Goal: Task Accomplishment & Management: Manage account settings

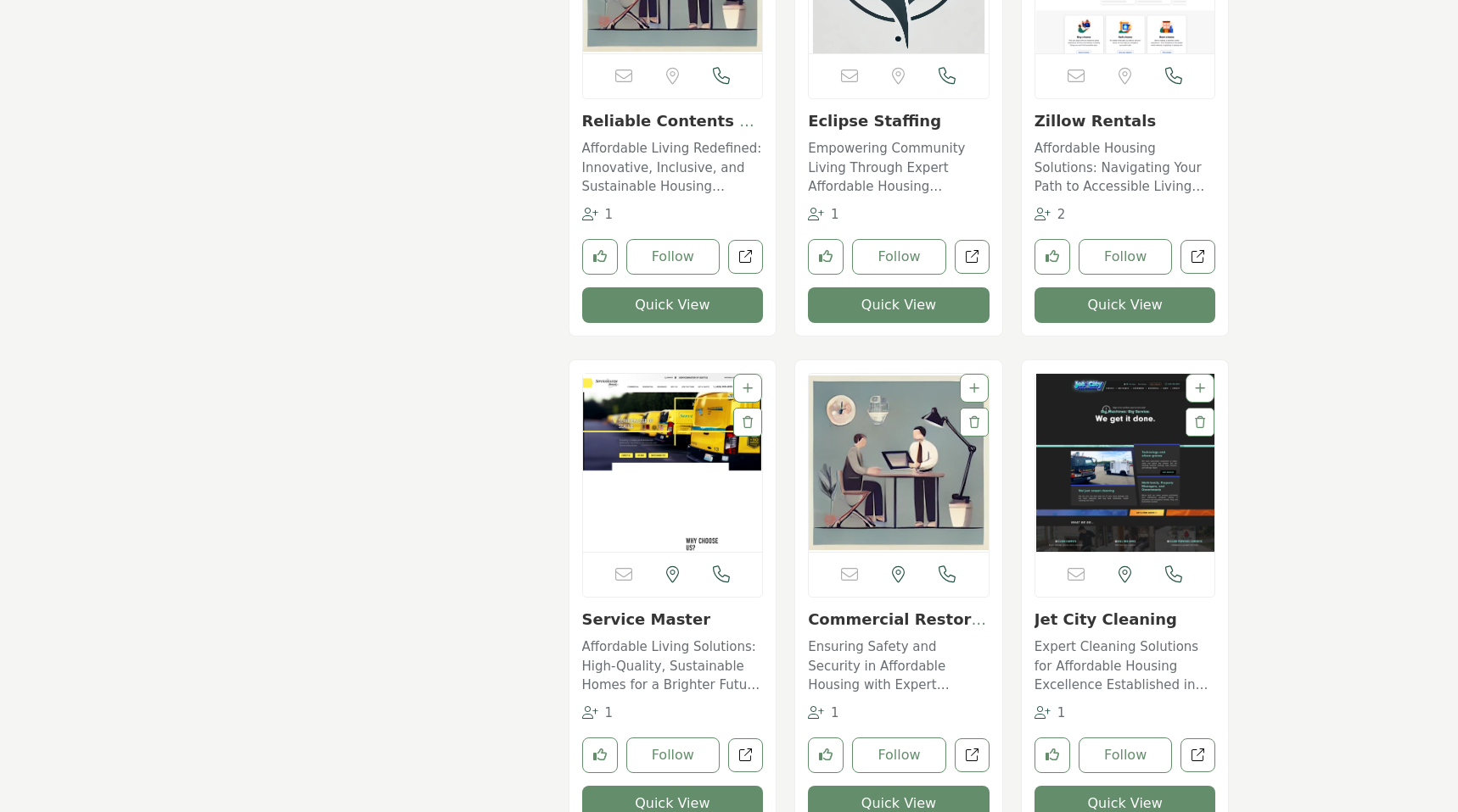
scroll to position [4480, 0]
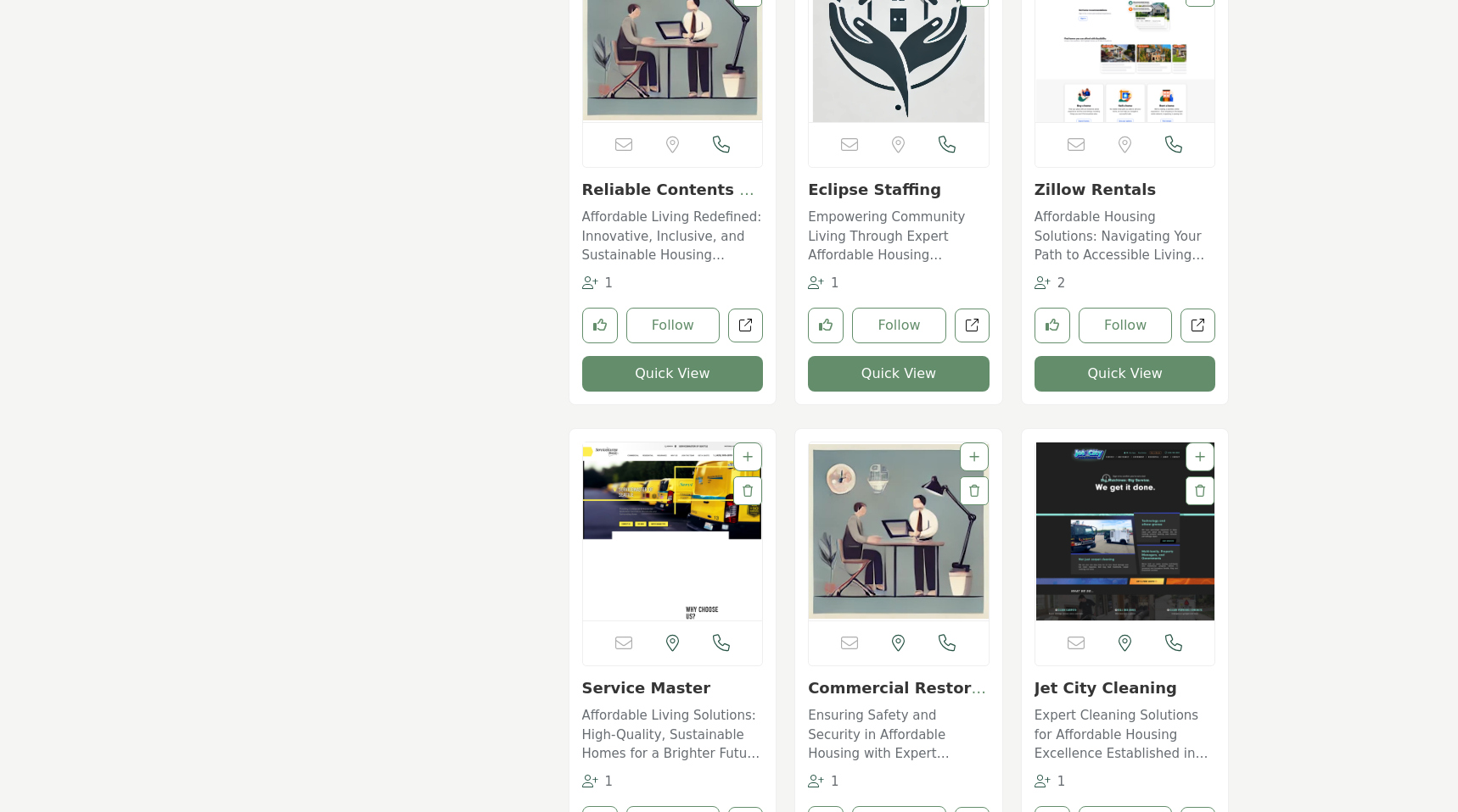
click at [855, 524] on img "Open Listing in new tab" at bounding box center [898, 531] width 179 height 178
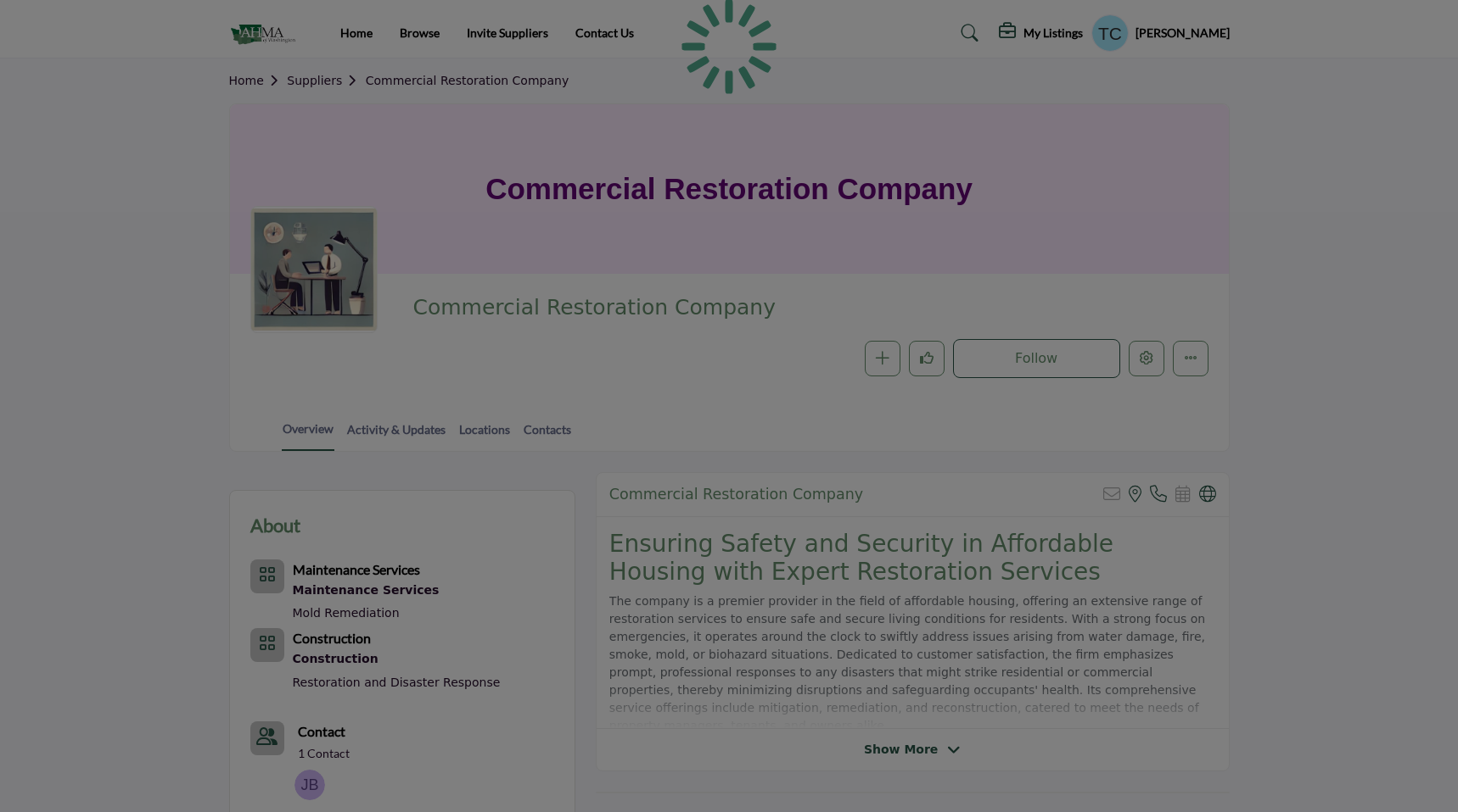
click at [1152, 371] on div at bounding box center [729, 406] width 1458 height 812
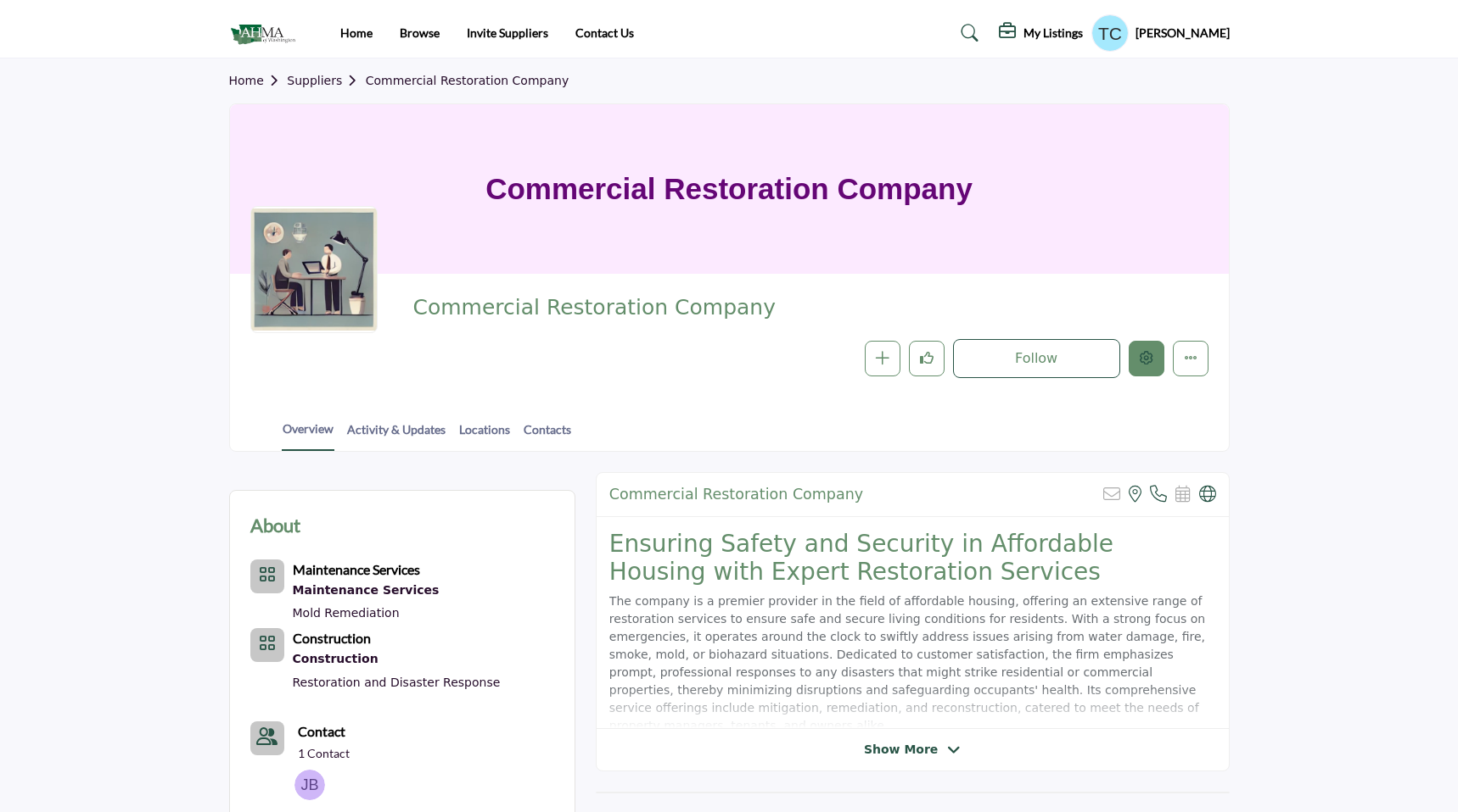
click at [1150, 360] on icon "Edit company" at bounding box center [1146, 358] width 14 height 14
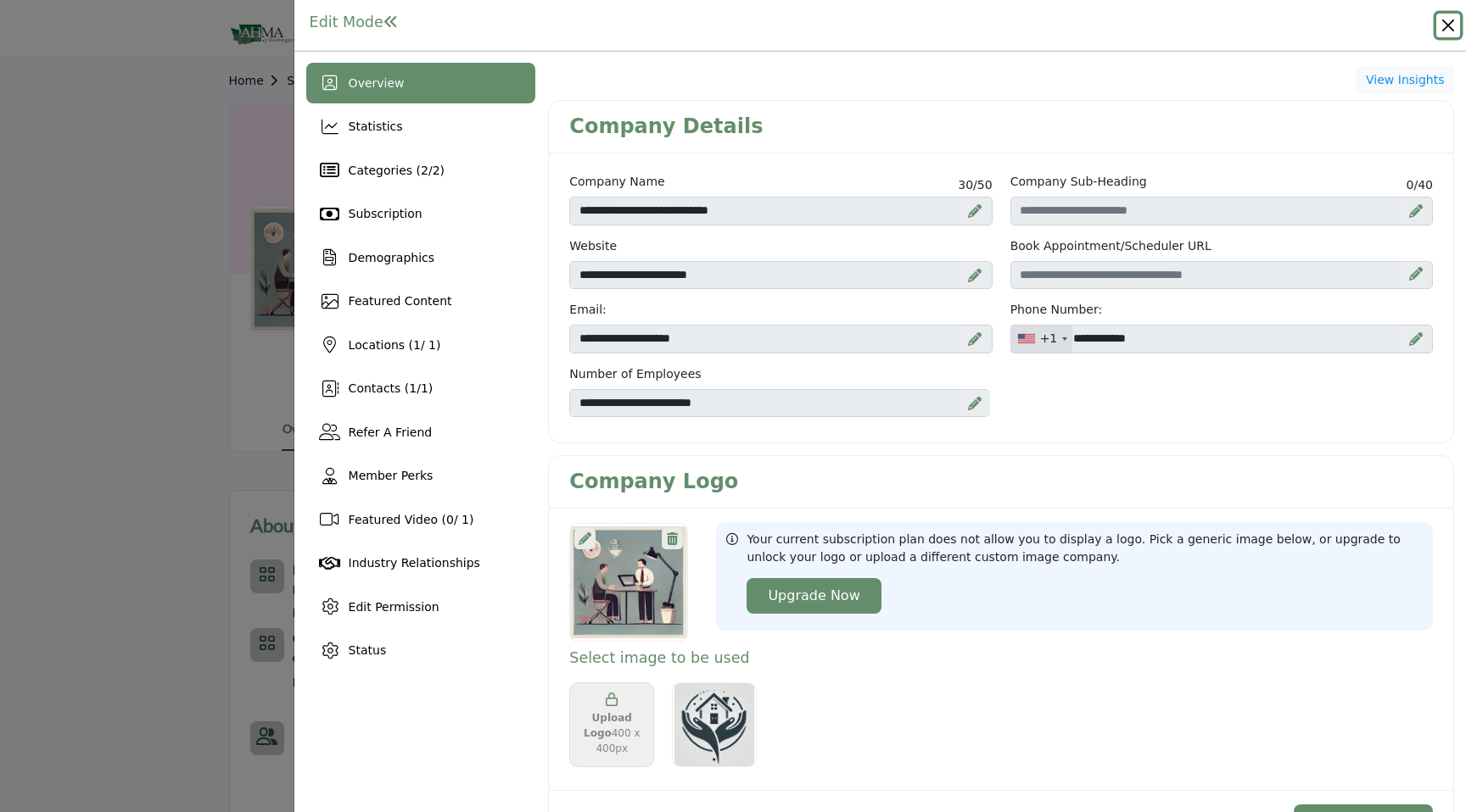
click at [1451, 23] on button "Close" at bounding box center [1448, 25] width 24 height 24
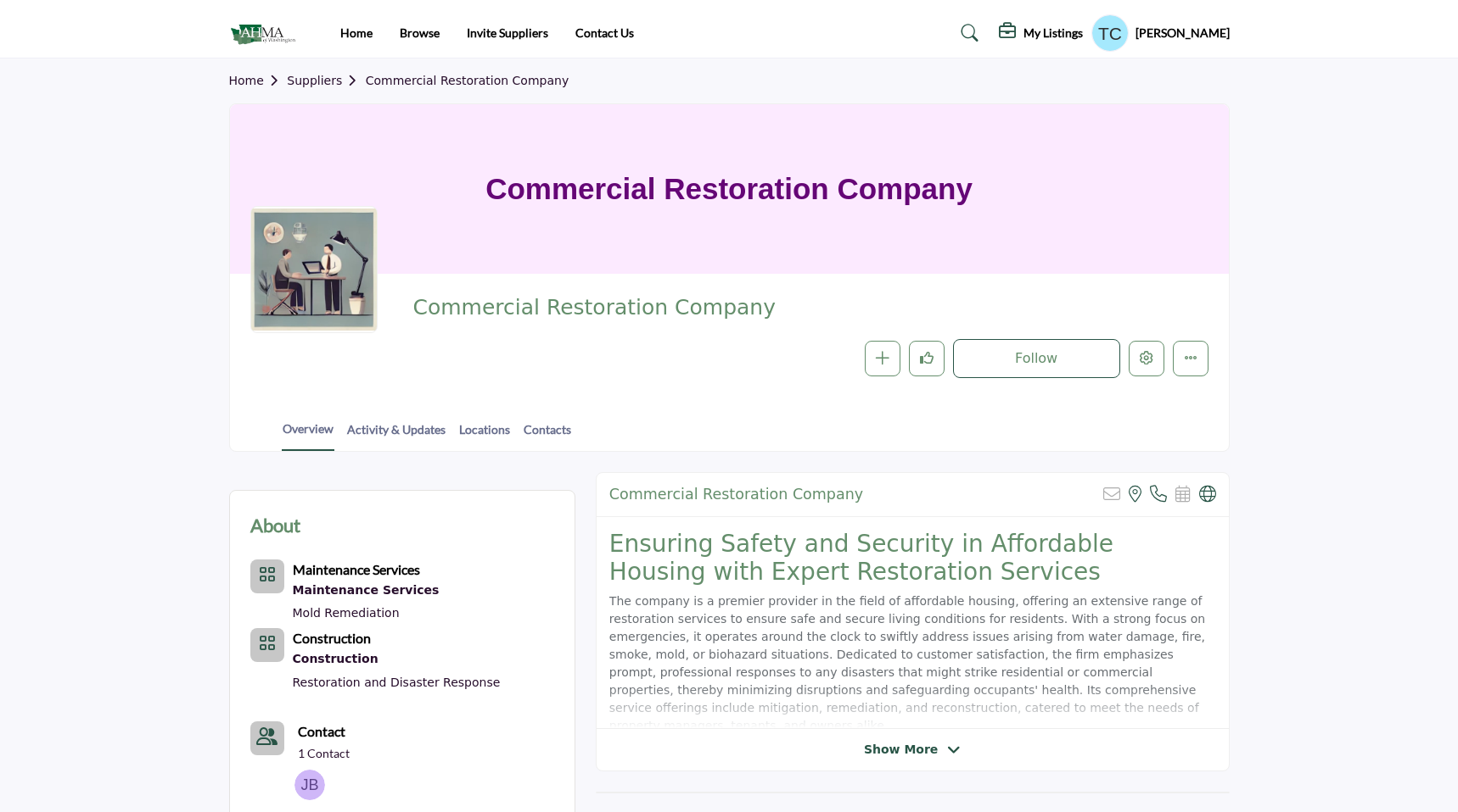
click at [1129, 31] on profile-featured-9d57d186-dcdc-4fd1-8698-ebbedcf867ab "Show hide supplier dropdown" at bounding box center [1110, 33] width 38 height 38
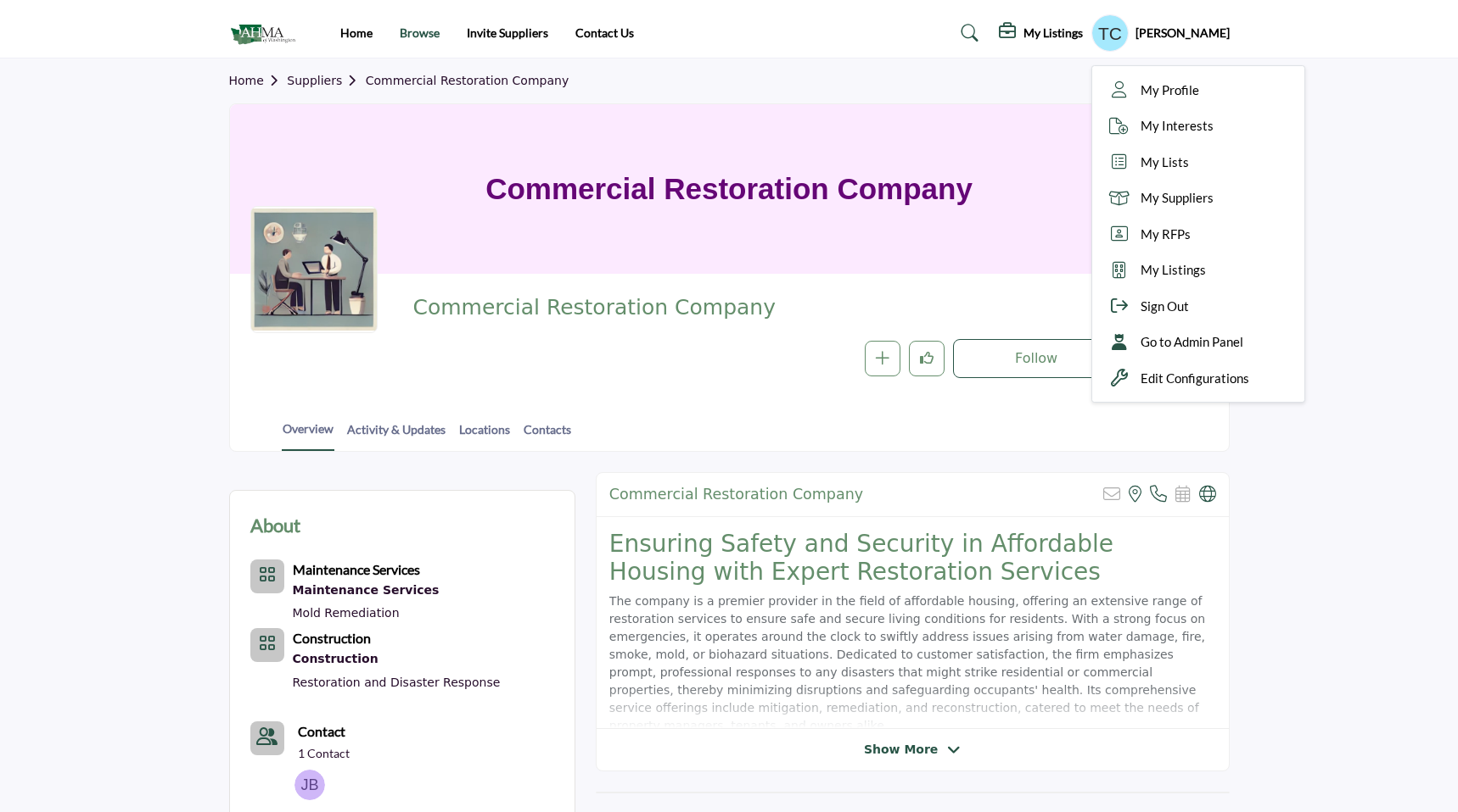
click at [404, 29] on link "Browse" at bounding box center [419, 32] width 40 height 14
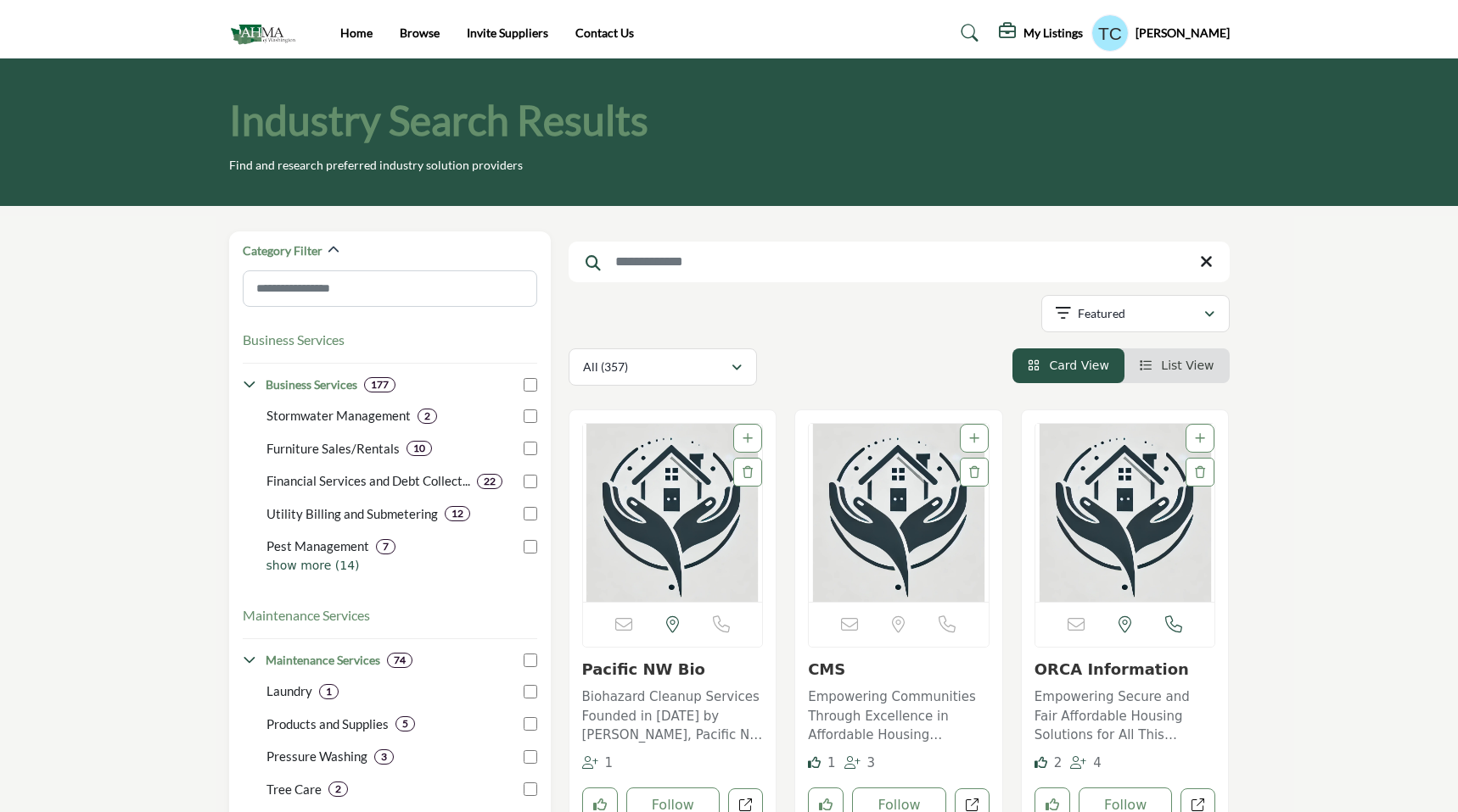
click at [419, 23] on div "Home Browse Invite Suppliers Contact Us" at bounding box center [729, 33] width 1018 height 38
click at [417, 41] on li "Browse" at bounding box center [419, 33] width 40 height 18
click at [416, 31] on link "Browse" at bounding box center [419, 32] width 40 height 14
click at [359, 32] on link "Home" at bounding box center [356, 32] width 32 height 14
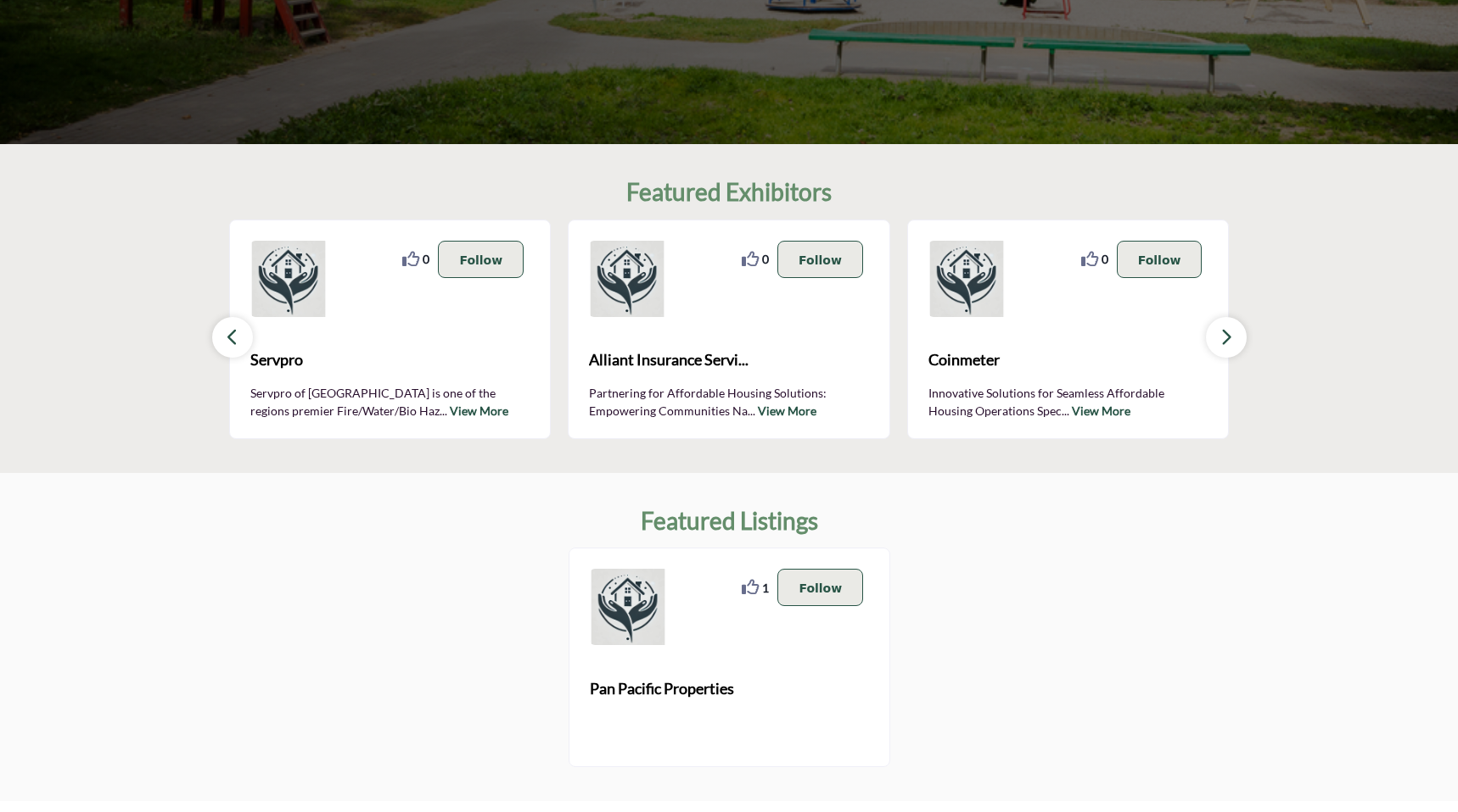
scroll to position [402, 0]
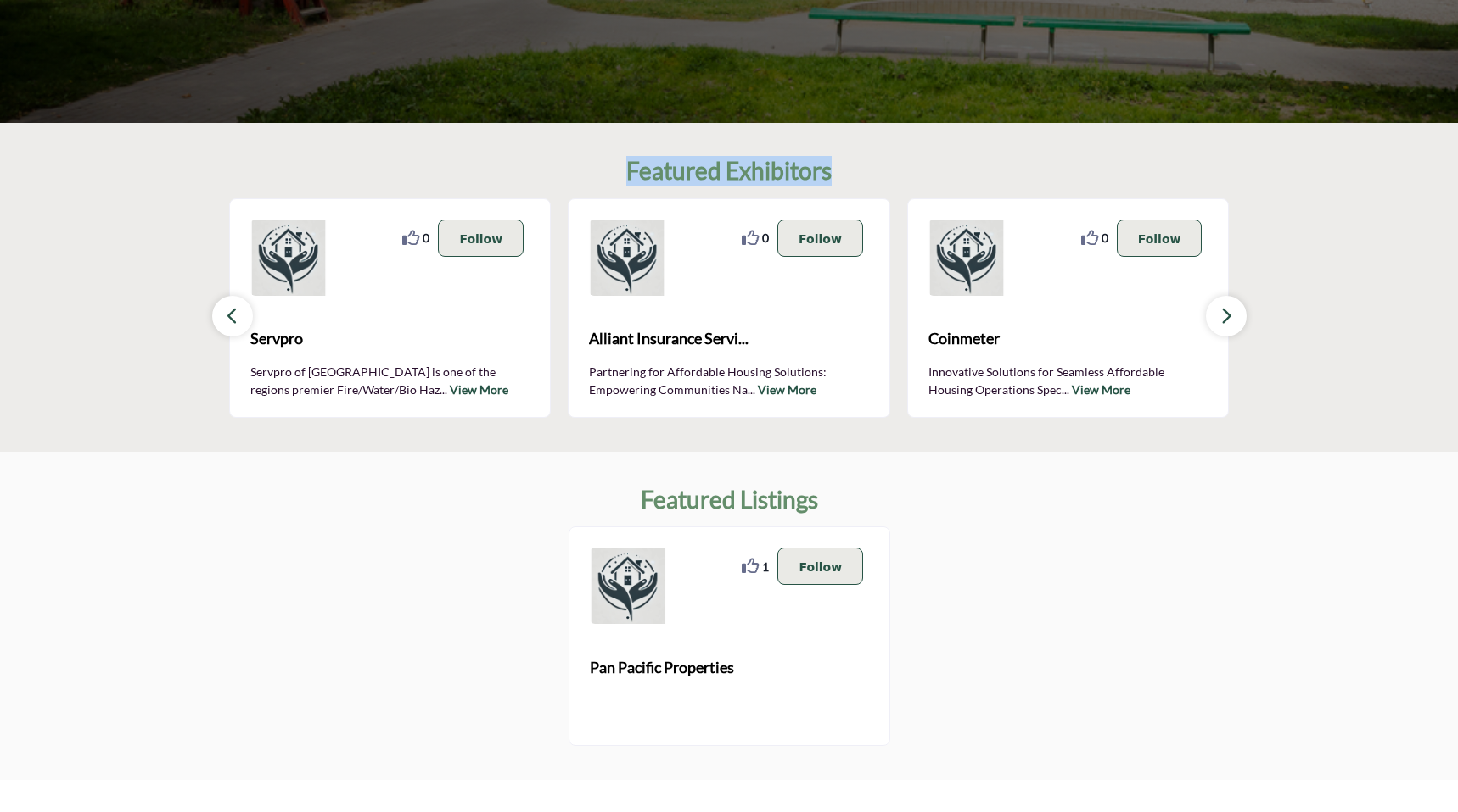
drag, startPoint x: 836, startPoint y: 171, endPoint x: 613, endPoint y: 169, distance: 223.0
click at [613, 169] on div "Featured Exhibitors 0 0 Follow Following Servpro" at bounding box center [729, 287] width 1001 height 261
click at [726, 249] on div "0 0 Follow Following" at bounding box center [729, 257] width 280 height 76
click at [719, 163] on h2 "Featured Exhibitors" at bounding box center [729, 172] width 206 height 29
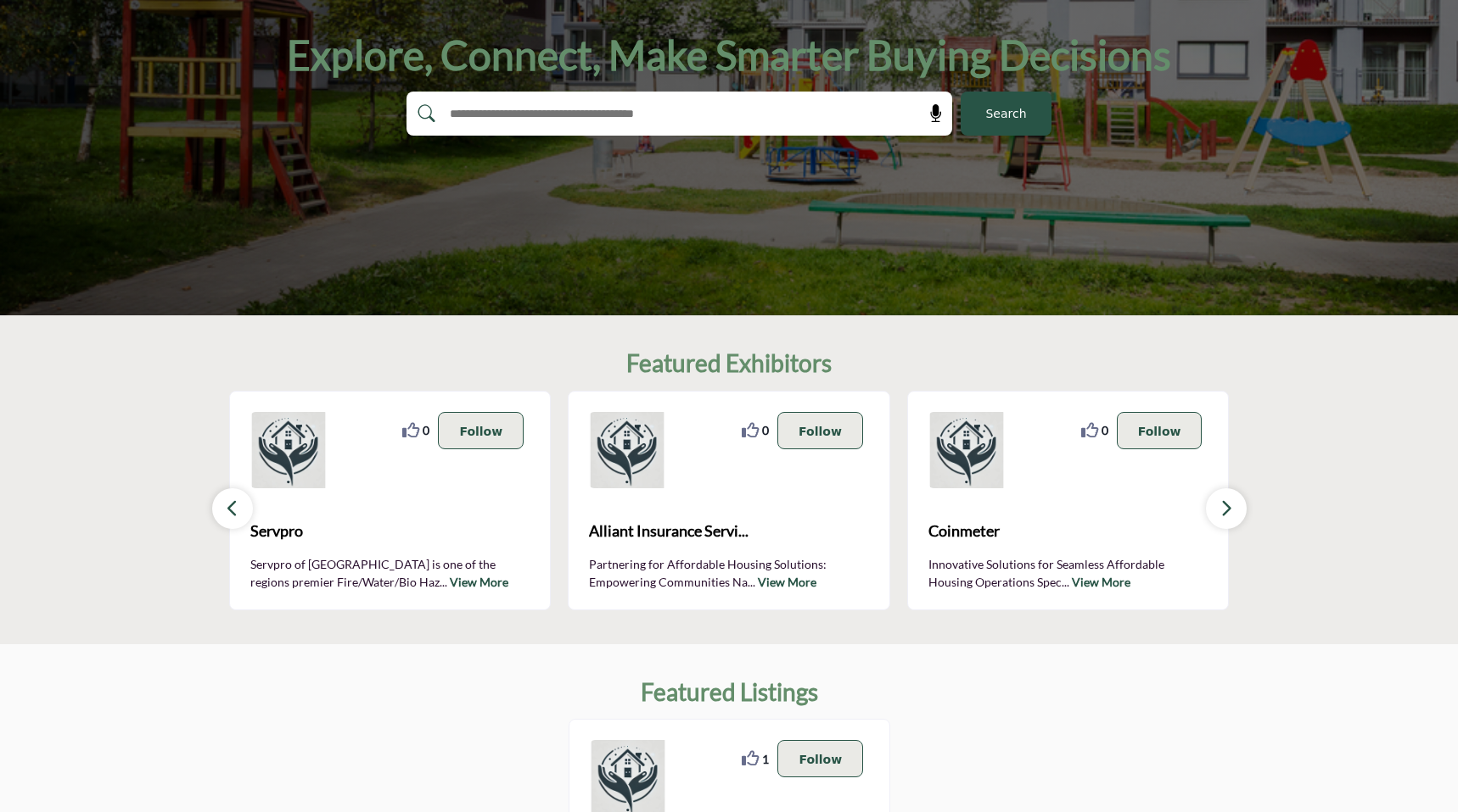
scroll to position [328, 0]
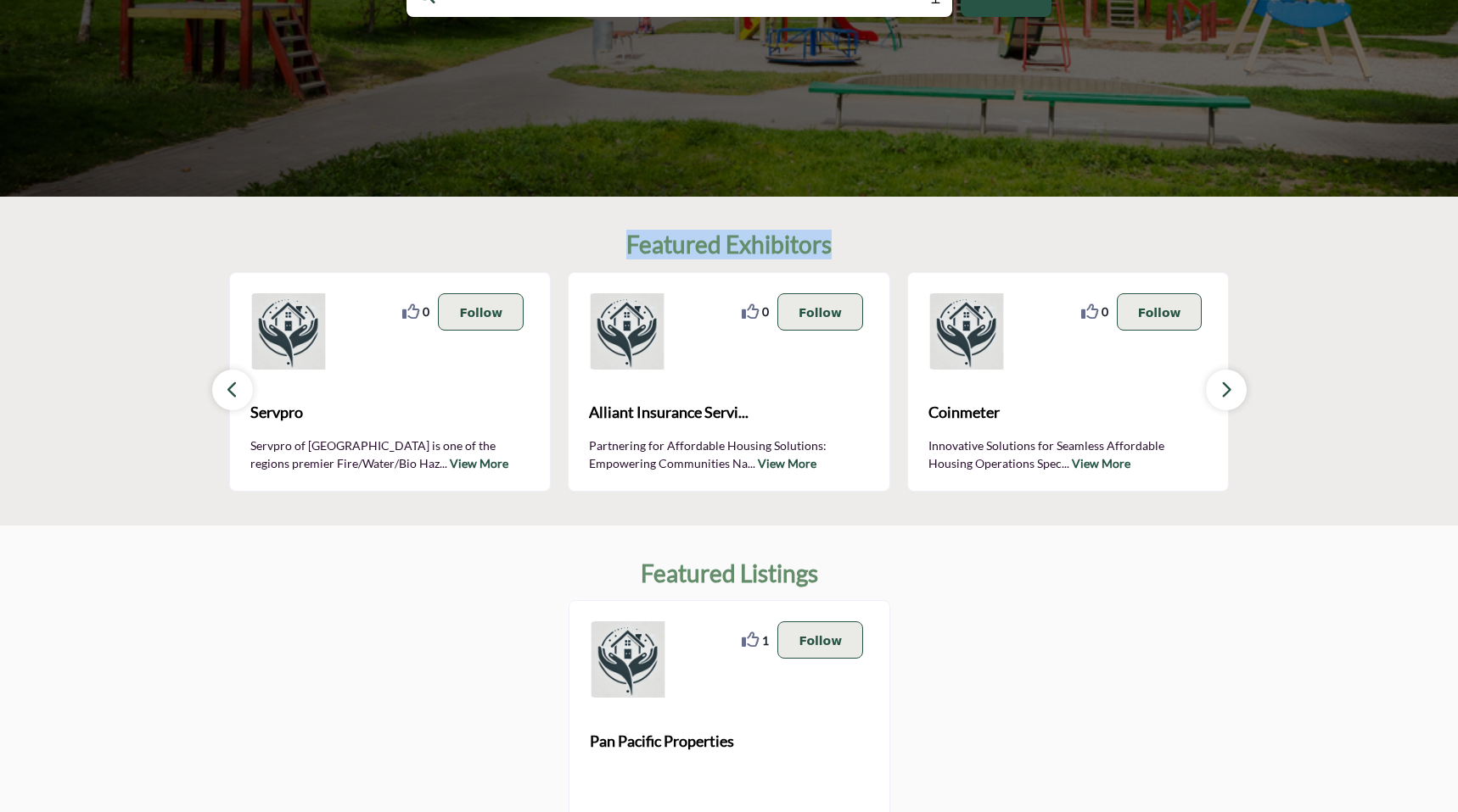
drag, startPoint x: 625, startPoint y: 244, endPoint x: 832, endPoint y: 249, distance: 207.1
click at [832, 249] on div "Featured Exhibitors 0 0 Follow Following Servpro" at bounding box center [729, 361] width 1001 height 261
click at [640, 257] on h2 "Featured Exhibitors" at bounding box center [729, 245] width 206 height 29
drag, startPoint x: 626, startPoint y: 239, endPoint x: 868, endPoint y: 239, distance: 242.0
click at [868, 239] on div "Featured Exhibitors 0 0 Follow Following Servpro" at bounding box center [729, 361] width 1001 height 261
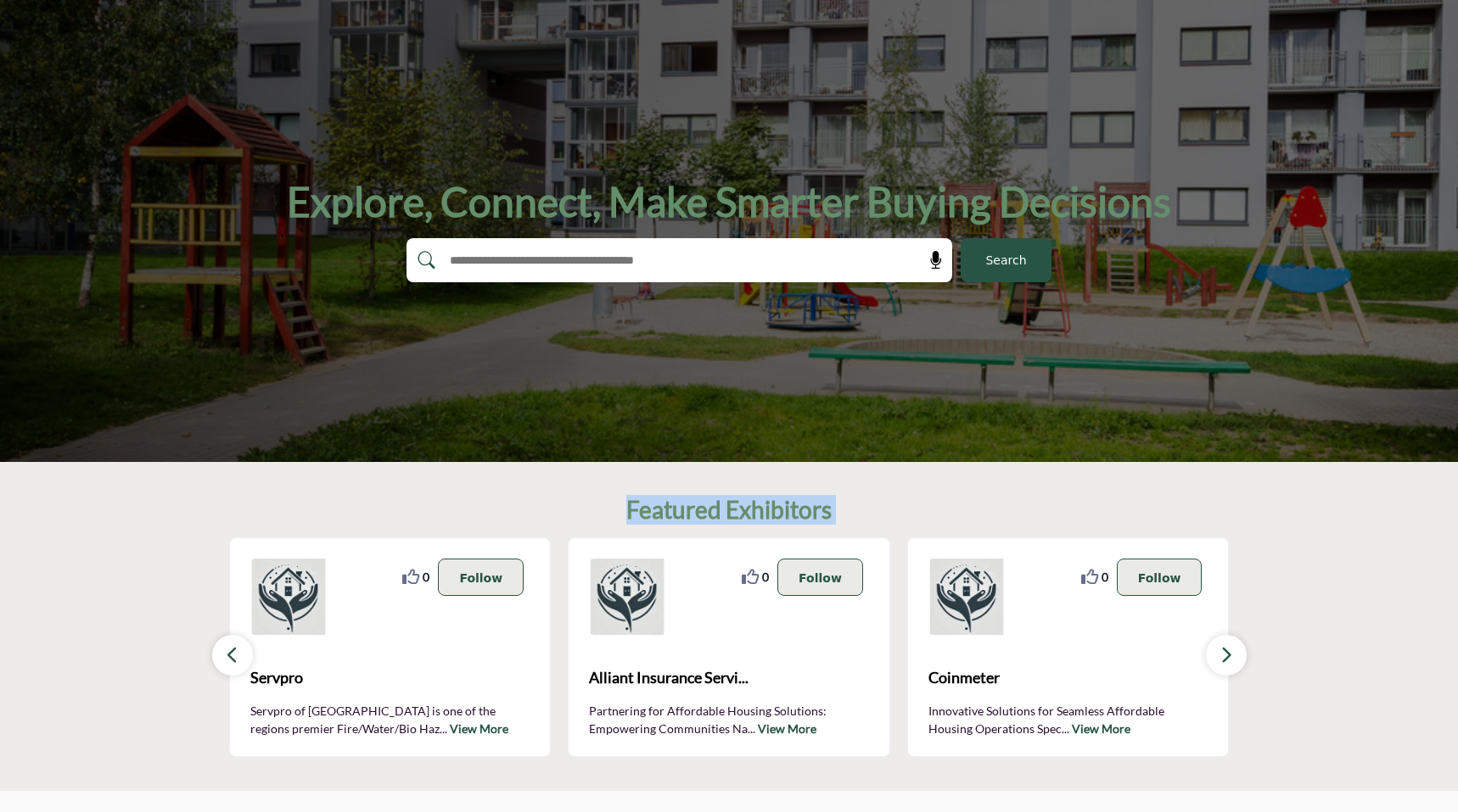
scroll to position [0, 0]
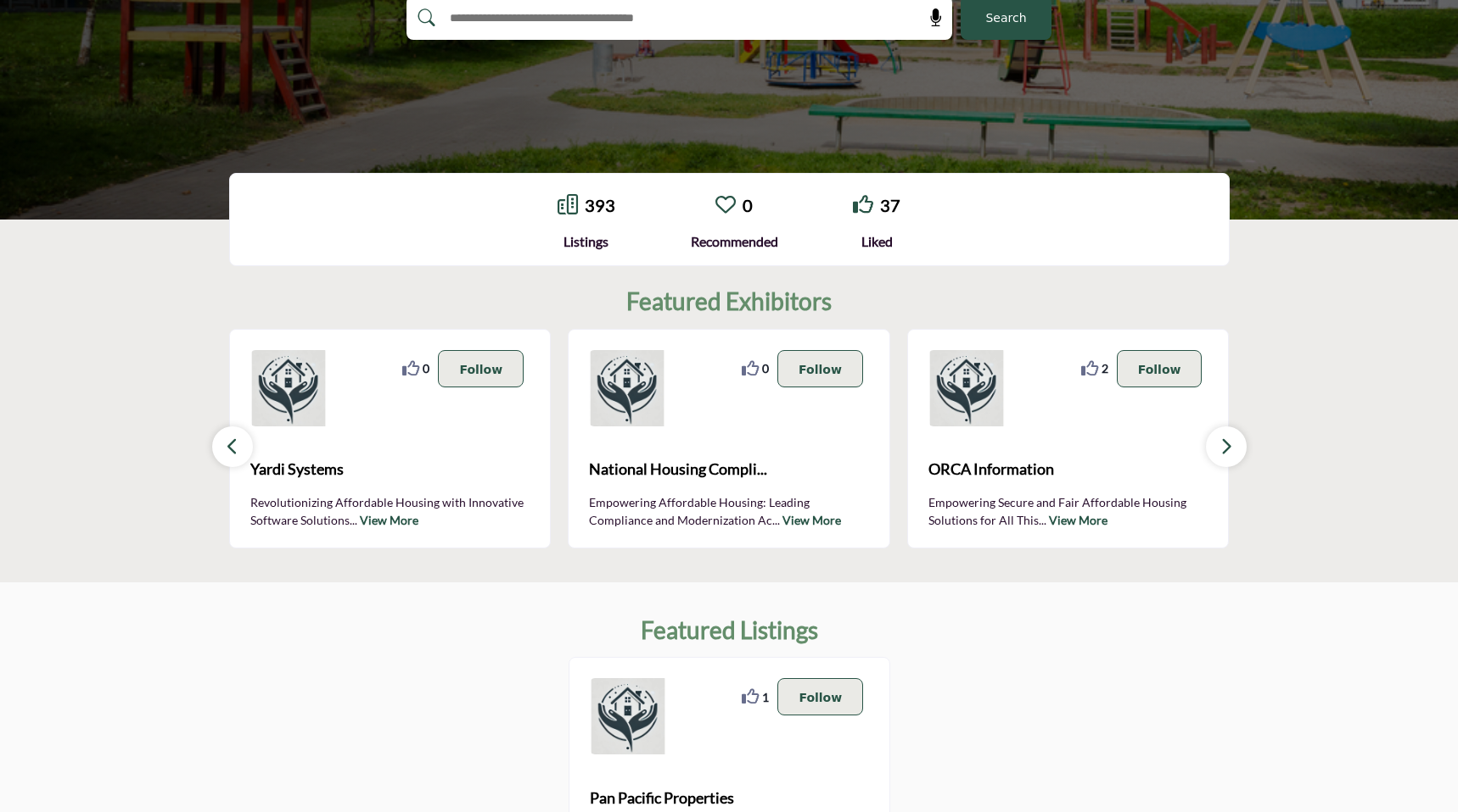
scroll to position [308, 0]
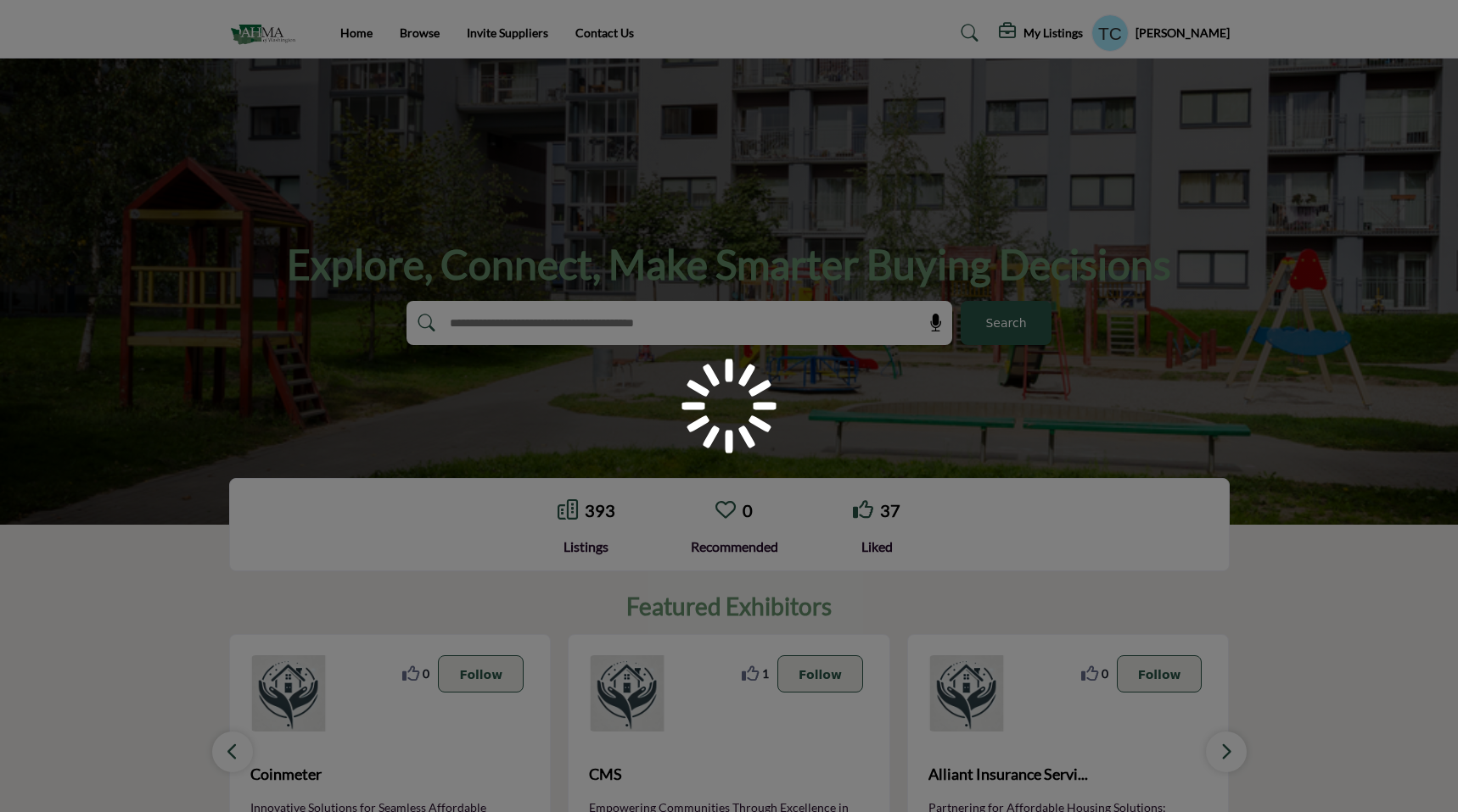
scroll to position [308, 0]
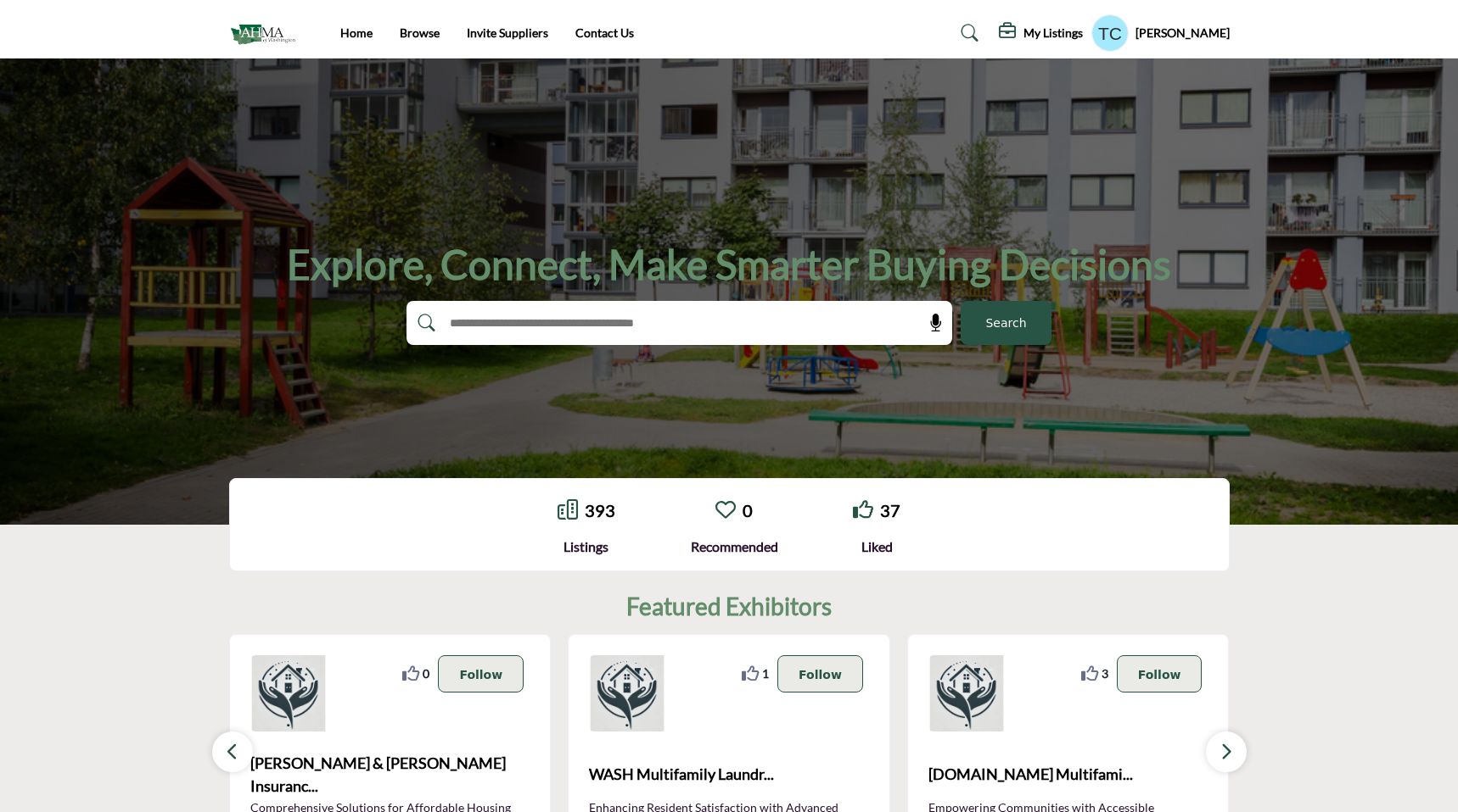
click at [717, 262] on h1 "Explore, Connect, Make Smarter Buying Decisions" at bounding box center [729, 264] width 884 height 53
click at [411, 33] on link "Browse" at bounding box center [419, 32] width 40 height 14
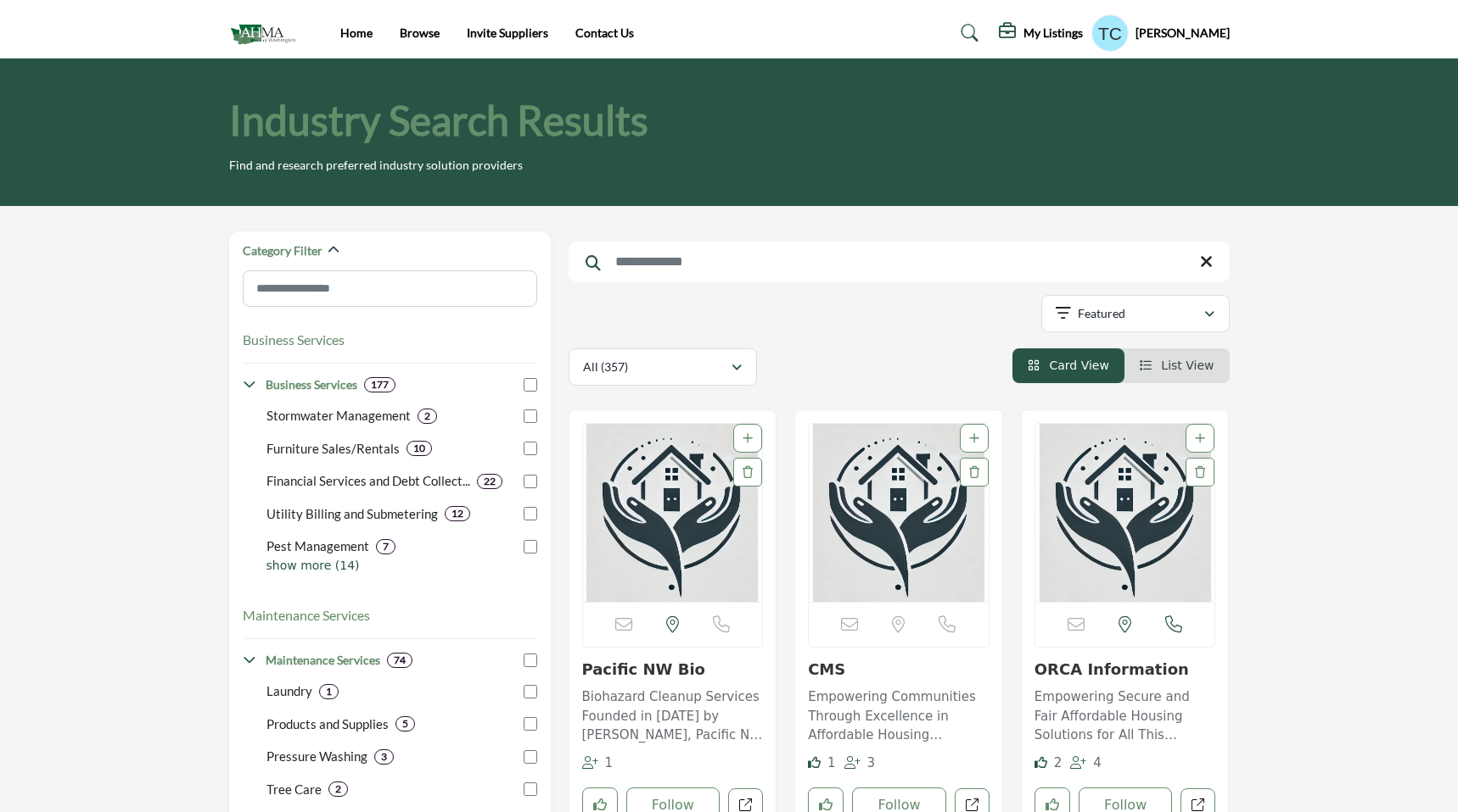
click at [644, 263] on input "Search Keyword" at bounding box center [898, 262] width 661 height 41
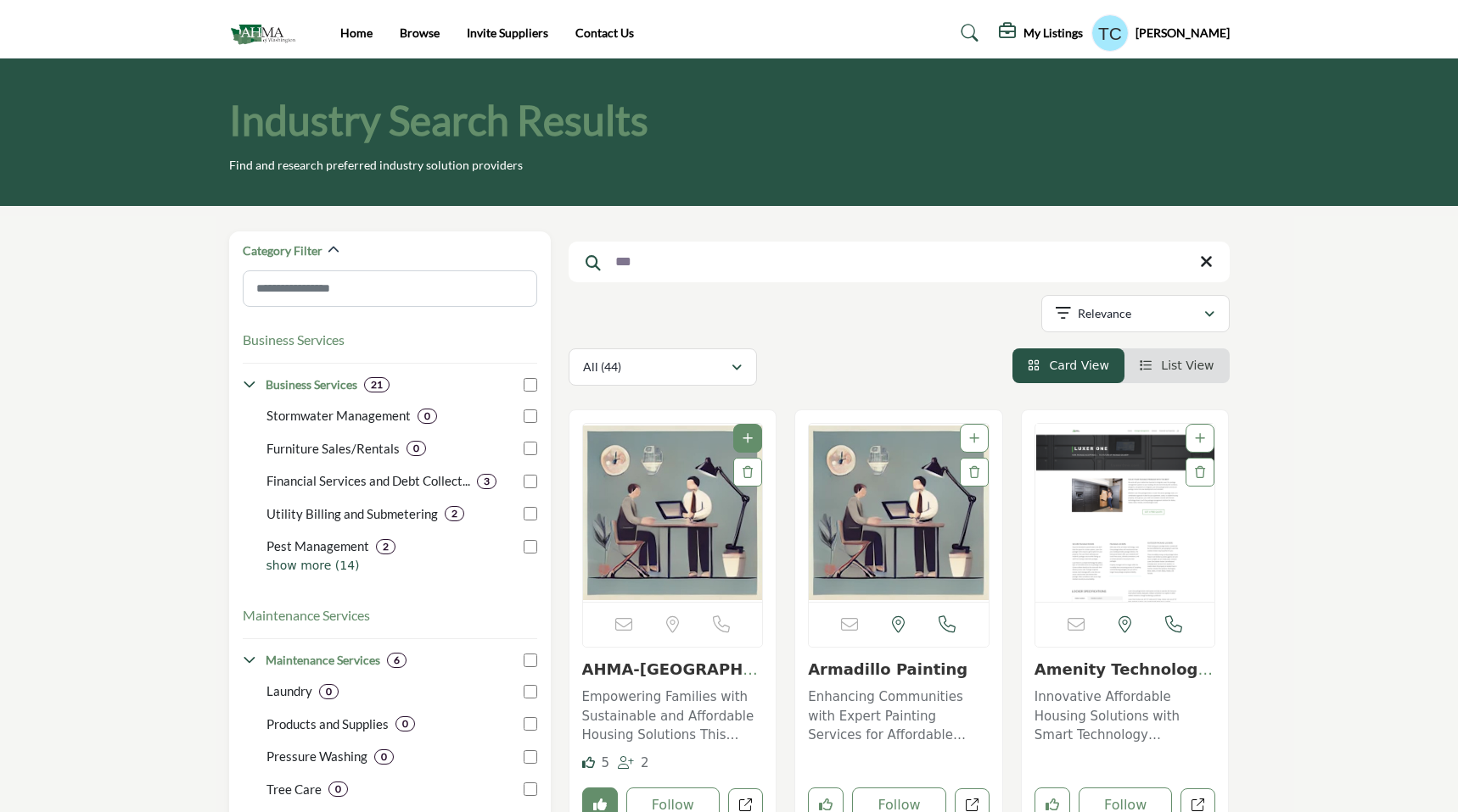
type input "***"
click at [665, 537] on img "Open Listing in new tab" at bounding box center [673, 513] width 179 height 178
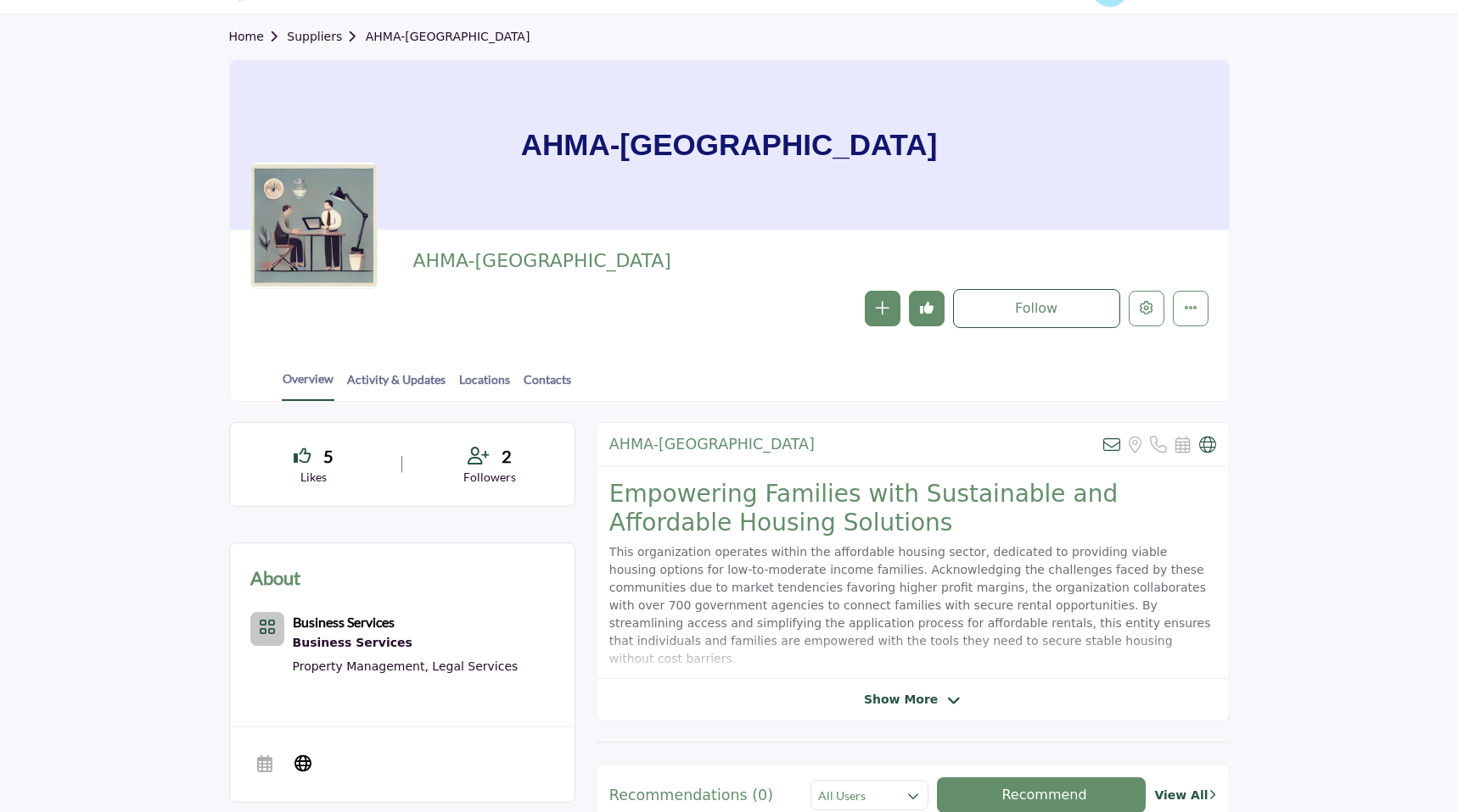
scroll to position [42, 0]
click at [1151, 319] on button "Edit company" at bounding box center [1146, 310] width 36 height 36
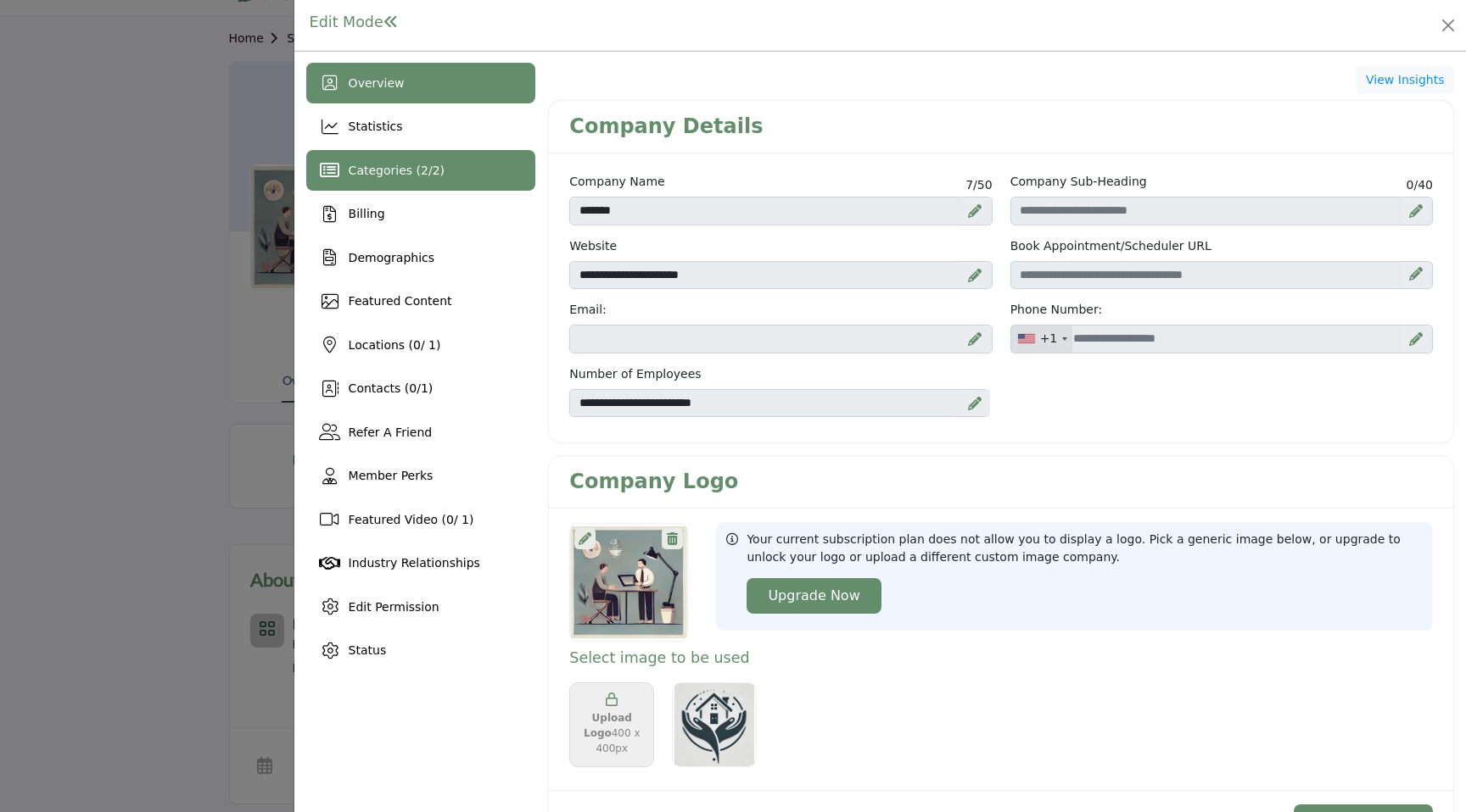
click at [448, 165] on div "Categories ( 2 / 2 )" at bounding box center [421, 171] width 230 height 41
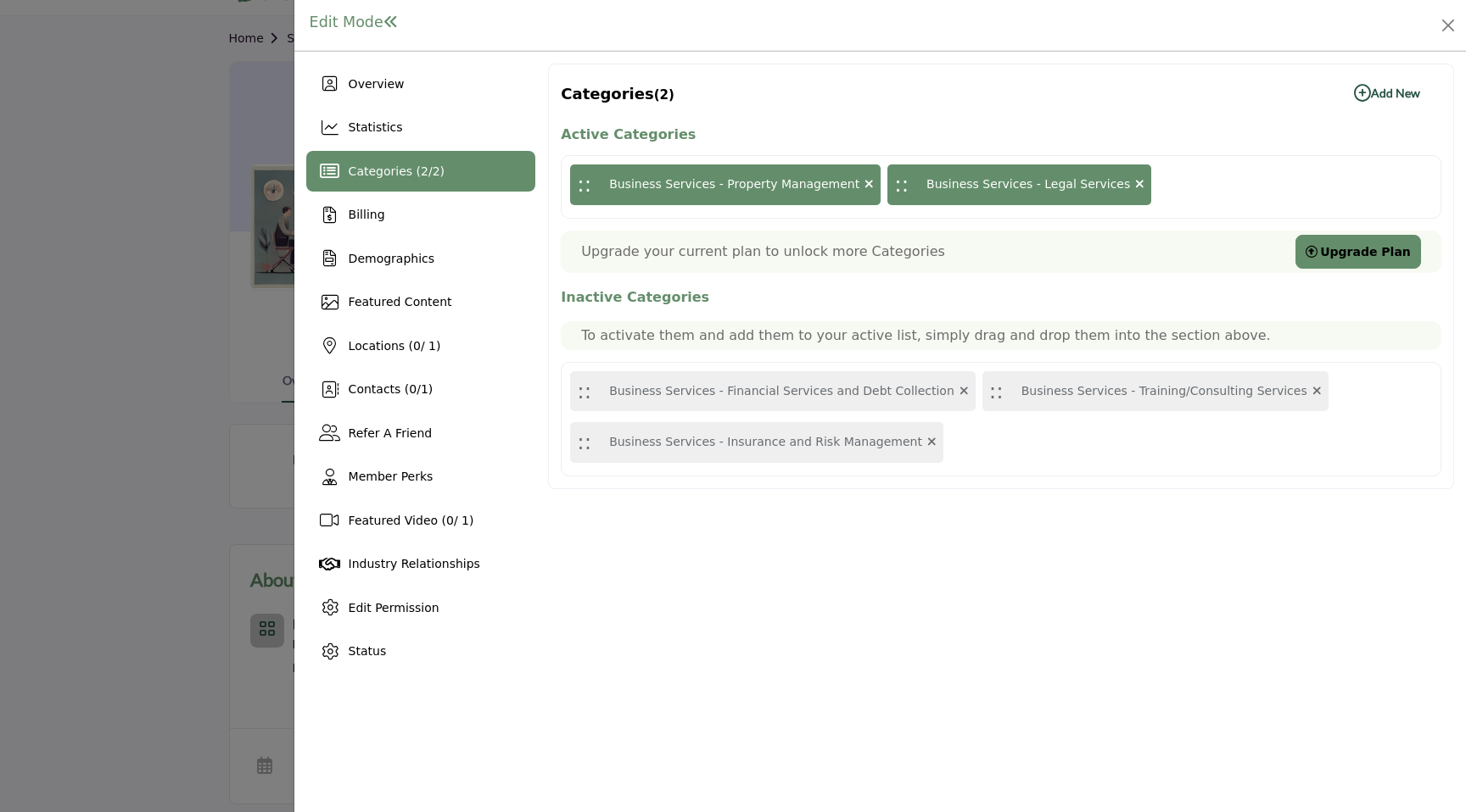
click at [864, 184] on icon at bounding box center [869, 184] width 10 height 12
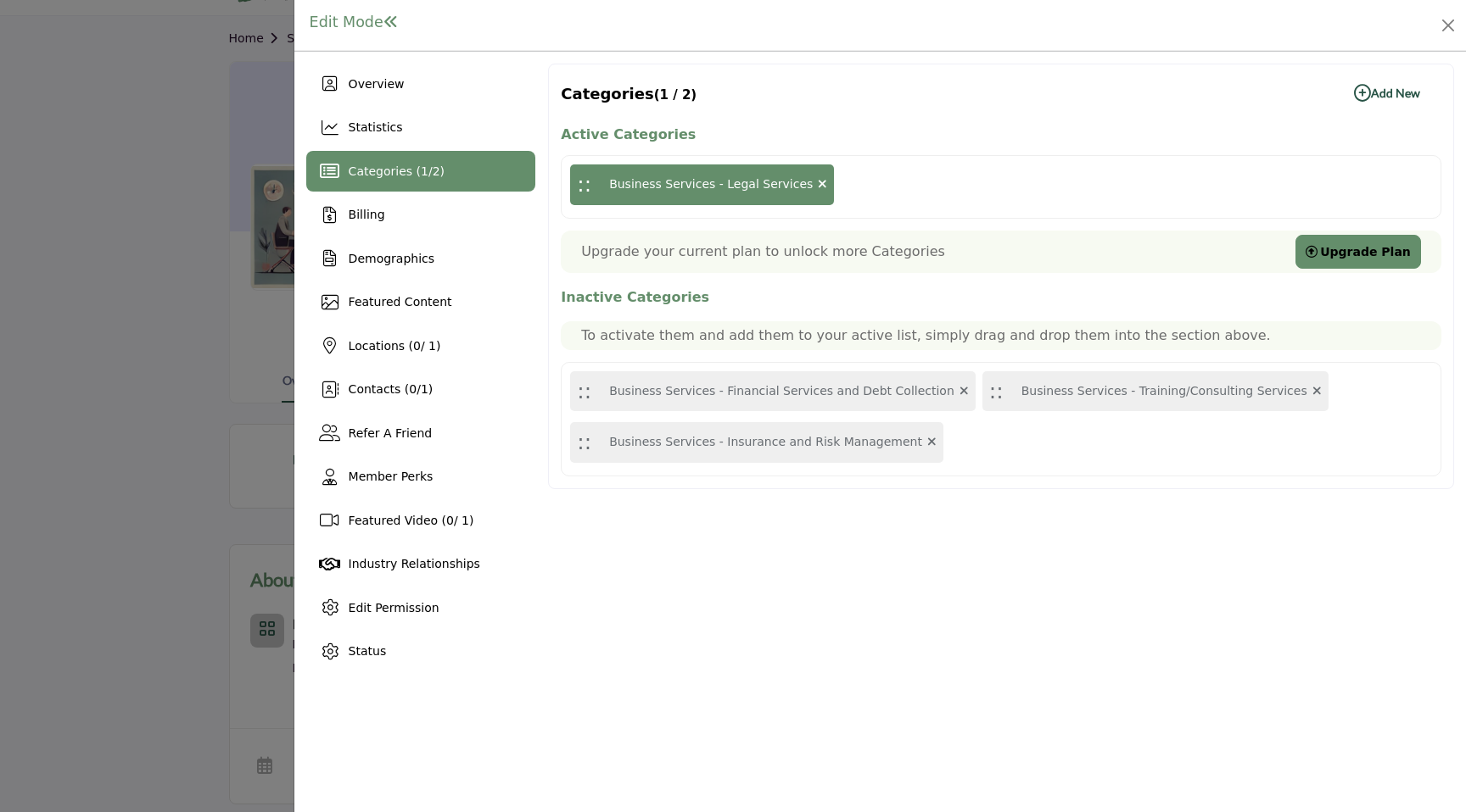
click at [1391, 89] on b "Add New Add New" at bounding box center [1386, 94] width 67 height 17
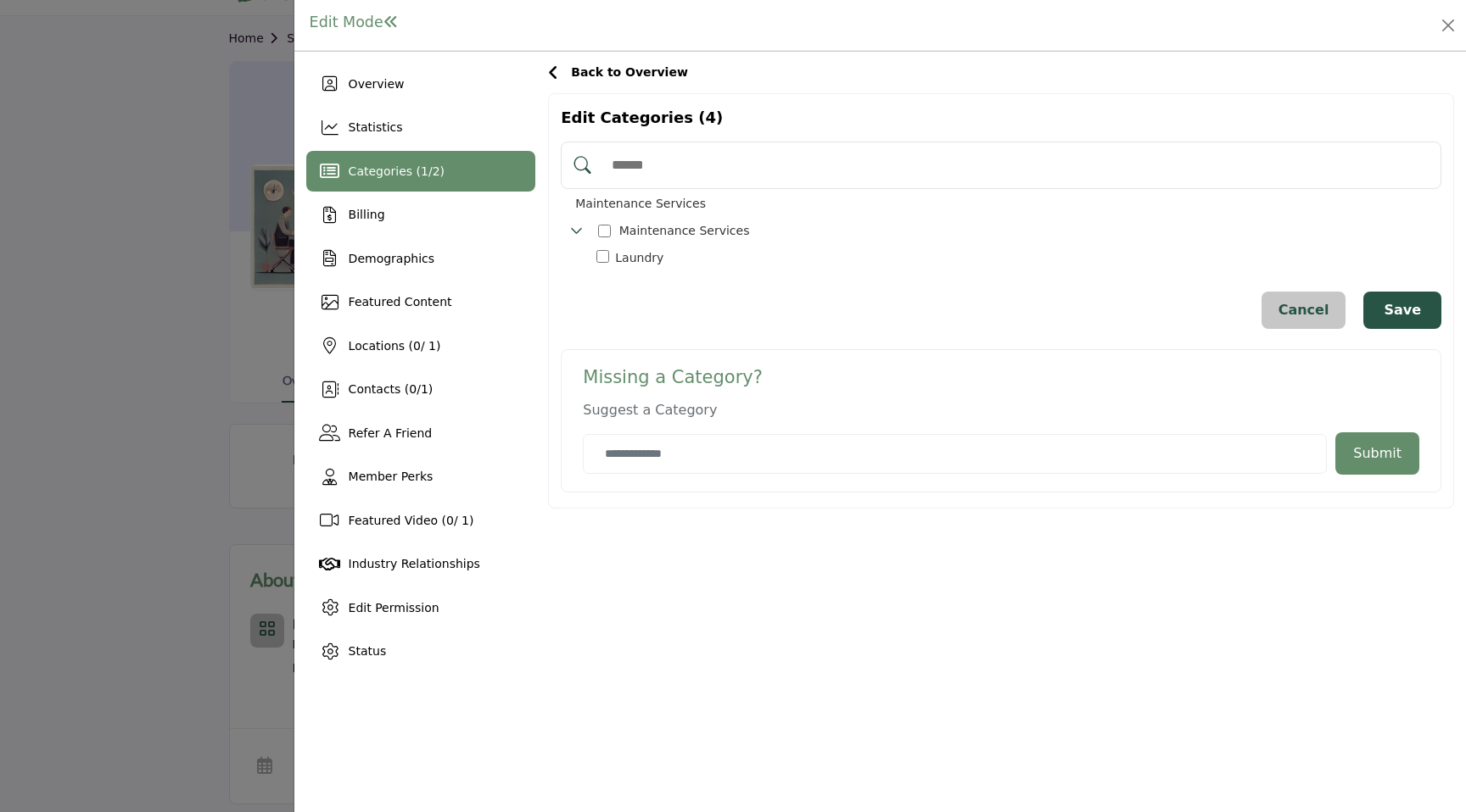
click at [579, 229] on icon "Toggle Category" at bounding box center [577, 230] width 14 height 14
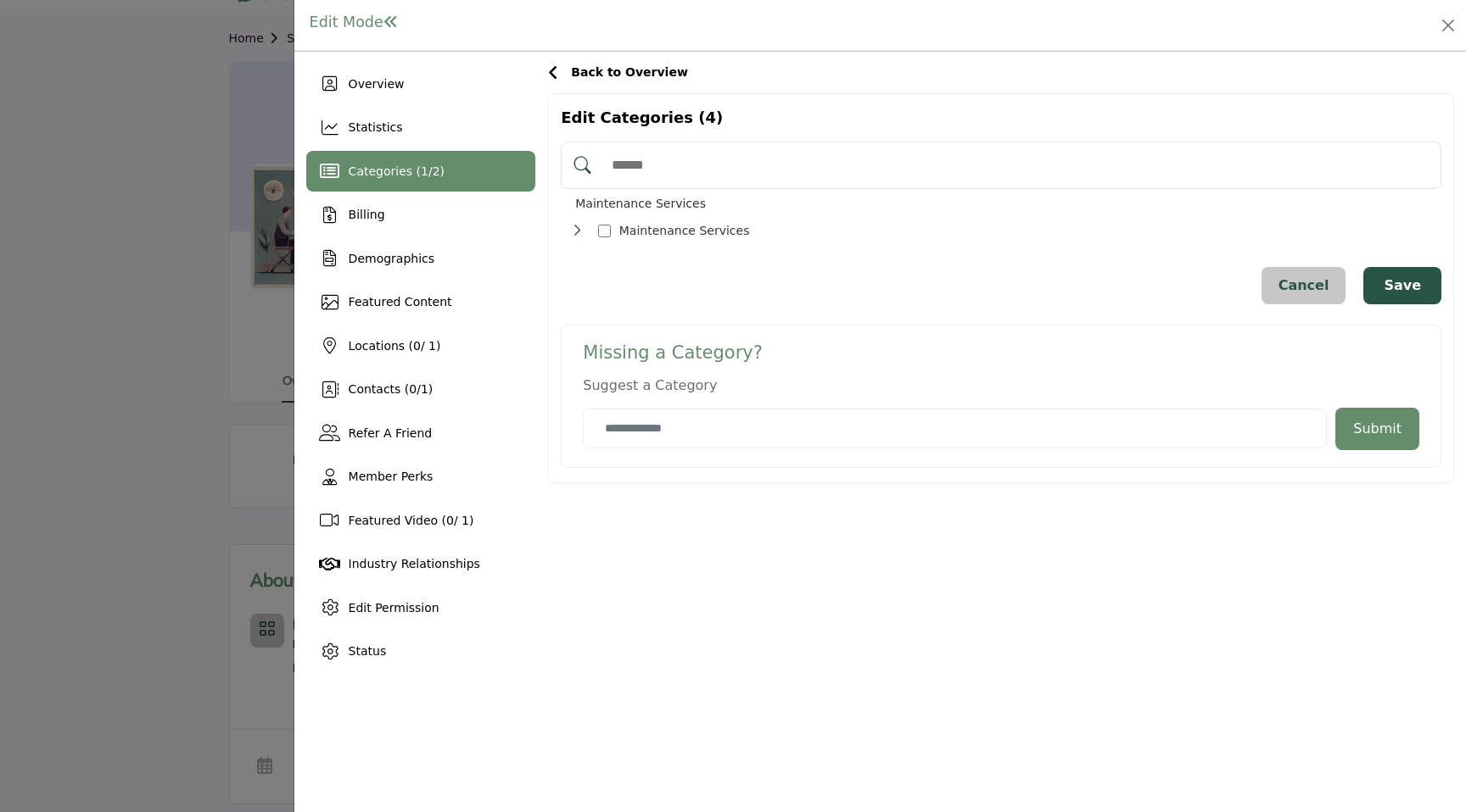
click at [579, 229] on icon "Toggle Category" at bounding box center [577, 230] width 14 height 14
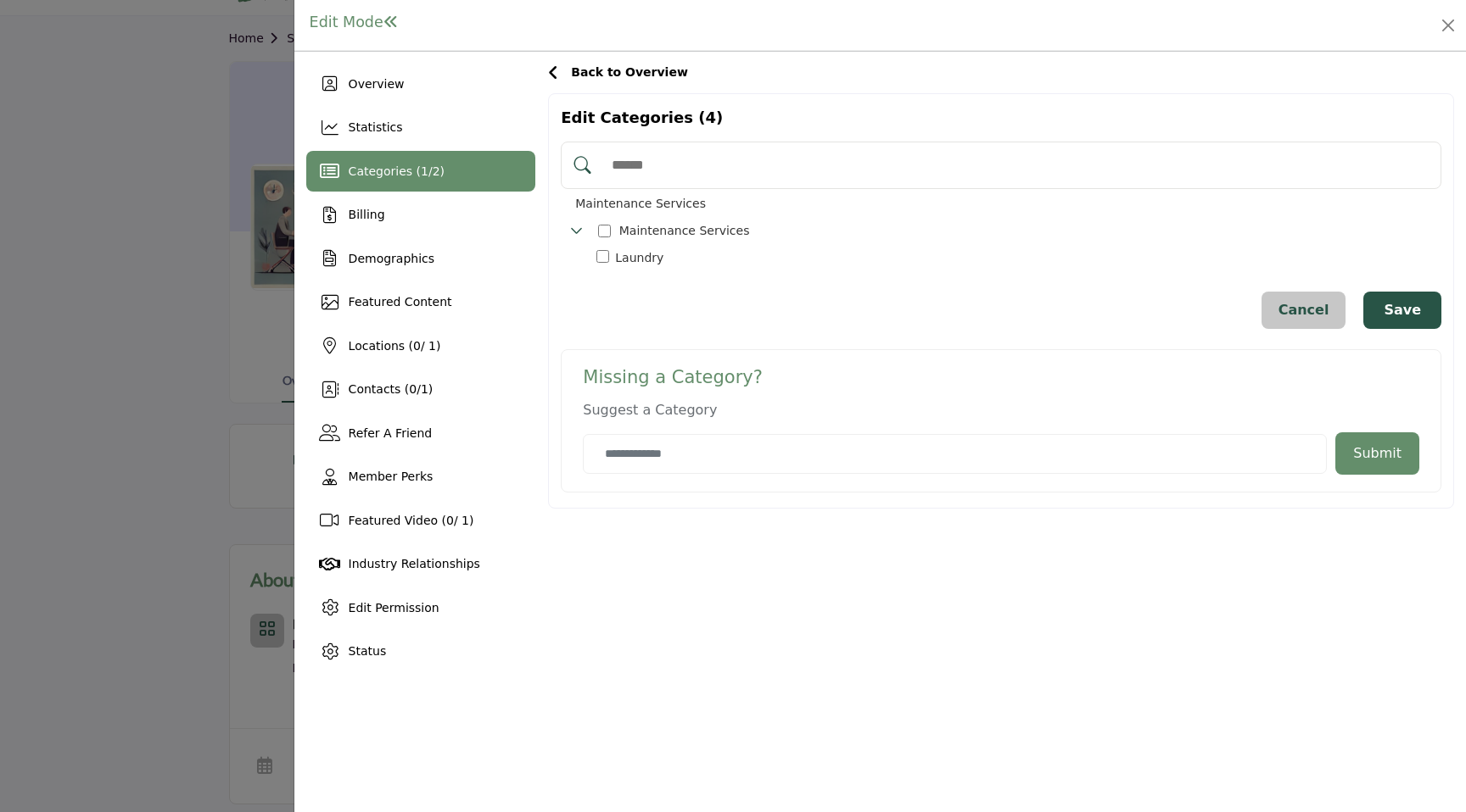
click at [563, 67] on div "Back to Overview" at bounding box center [623, 72] width 129 height 17
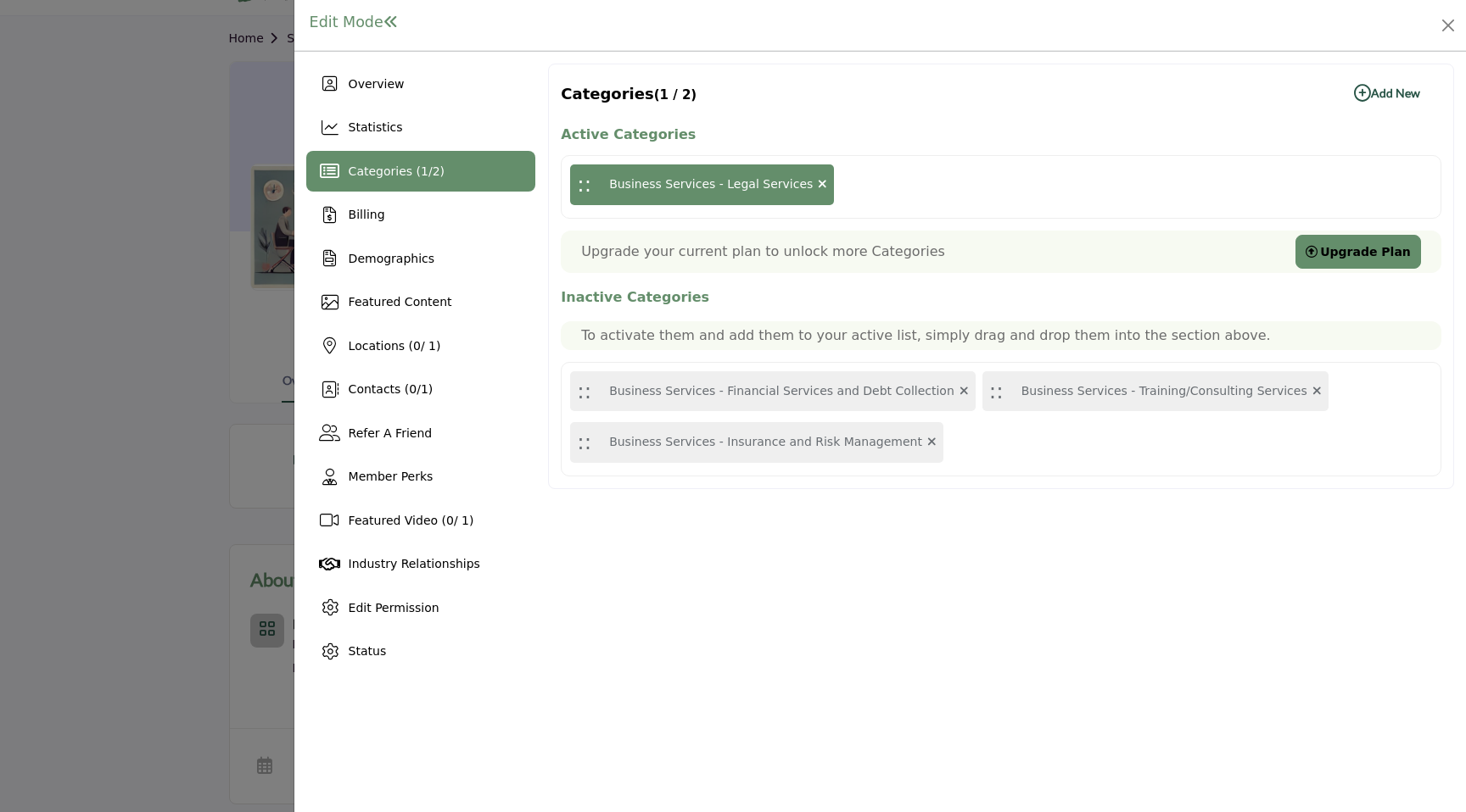
click at [1374, 95] on b "Add New Add New" at bounding box center [1386, 94] width 67 height 17
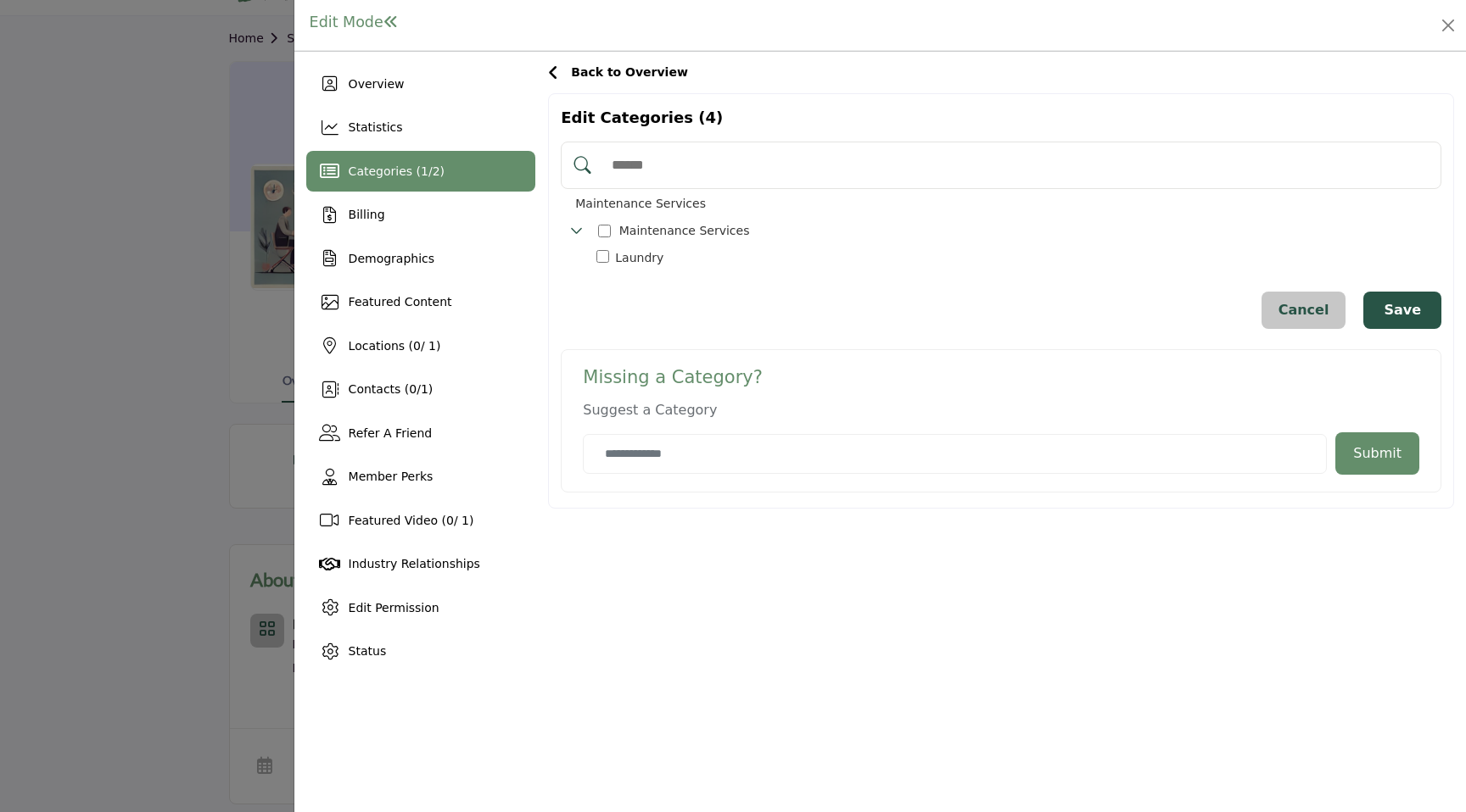
click at [574, 229] on icon "Toggle Category" at bounding box center [577, 230] width 14 height 14
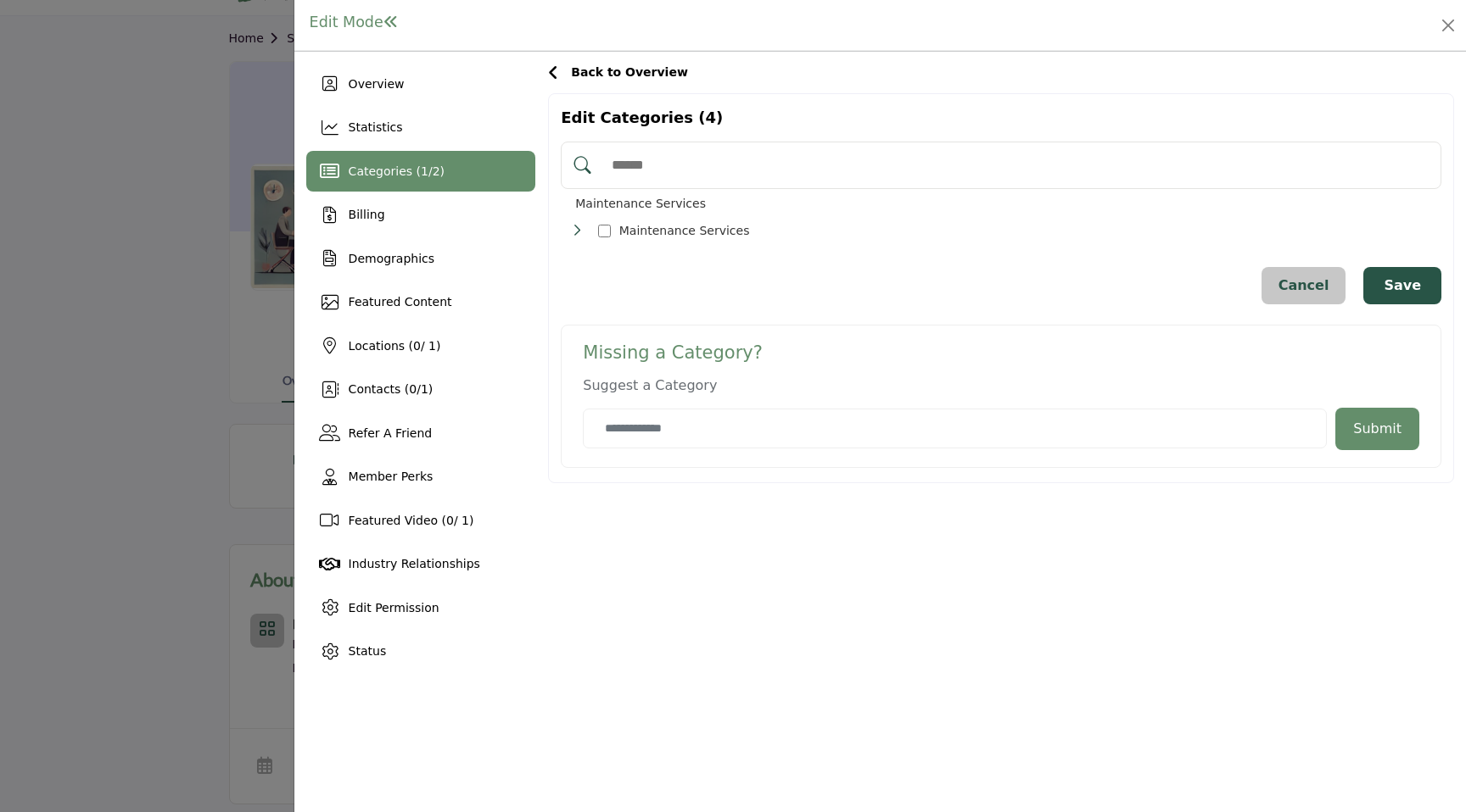
click at [574, 229] on icon "Toggle Category" at bounding box center [577, 230] width 14 height 14
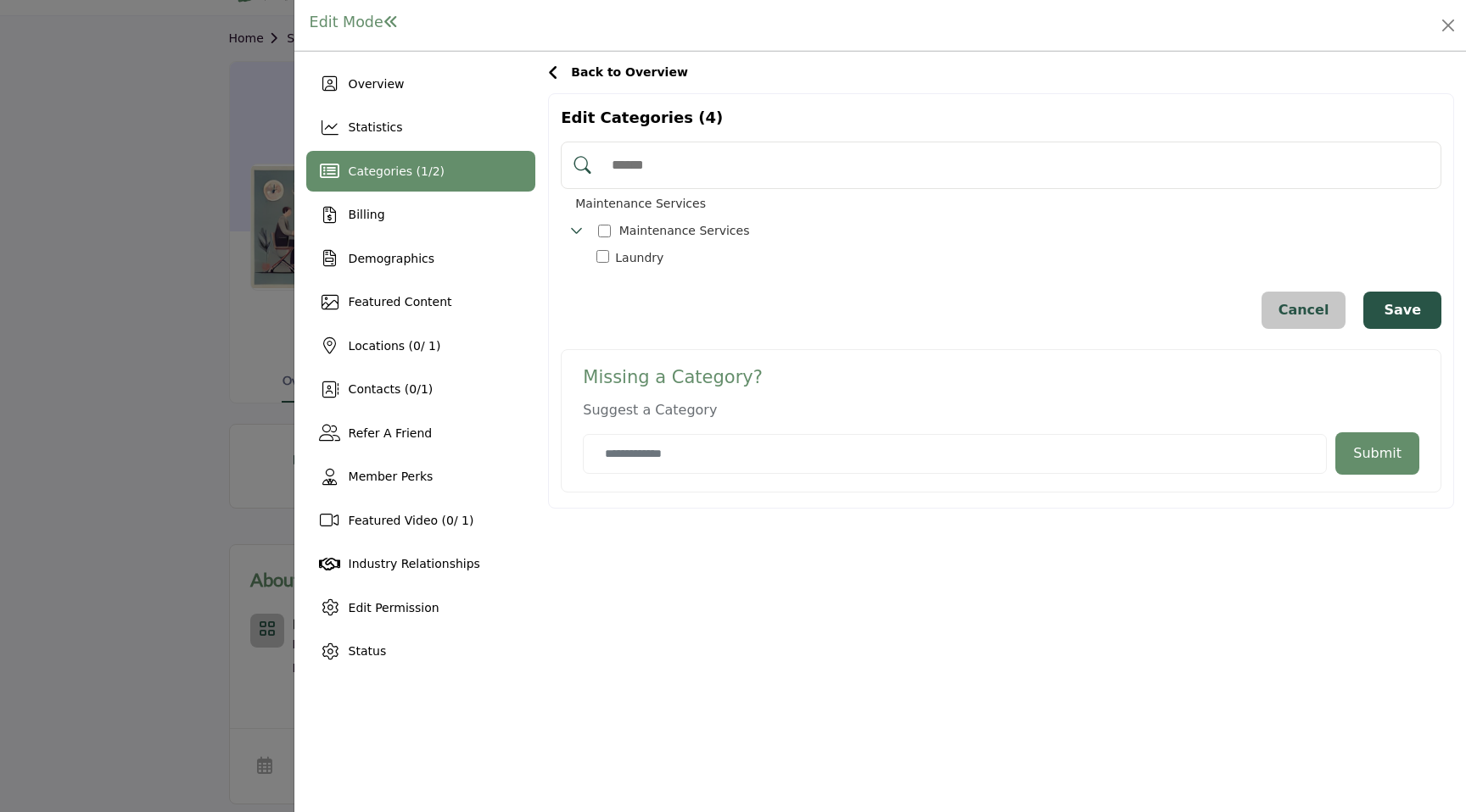
click at [758, 176] on input "Search Category" at bounding box center [1018, 165] width 830 height 38
click at [826, 72] on div "Back to Overview" at bounding box center [1000, 72] width 906 height 17
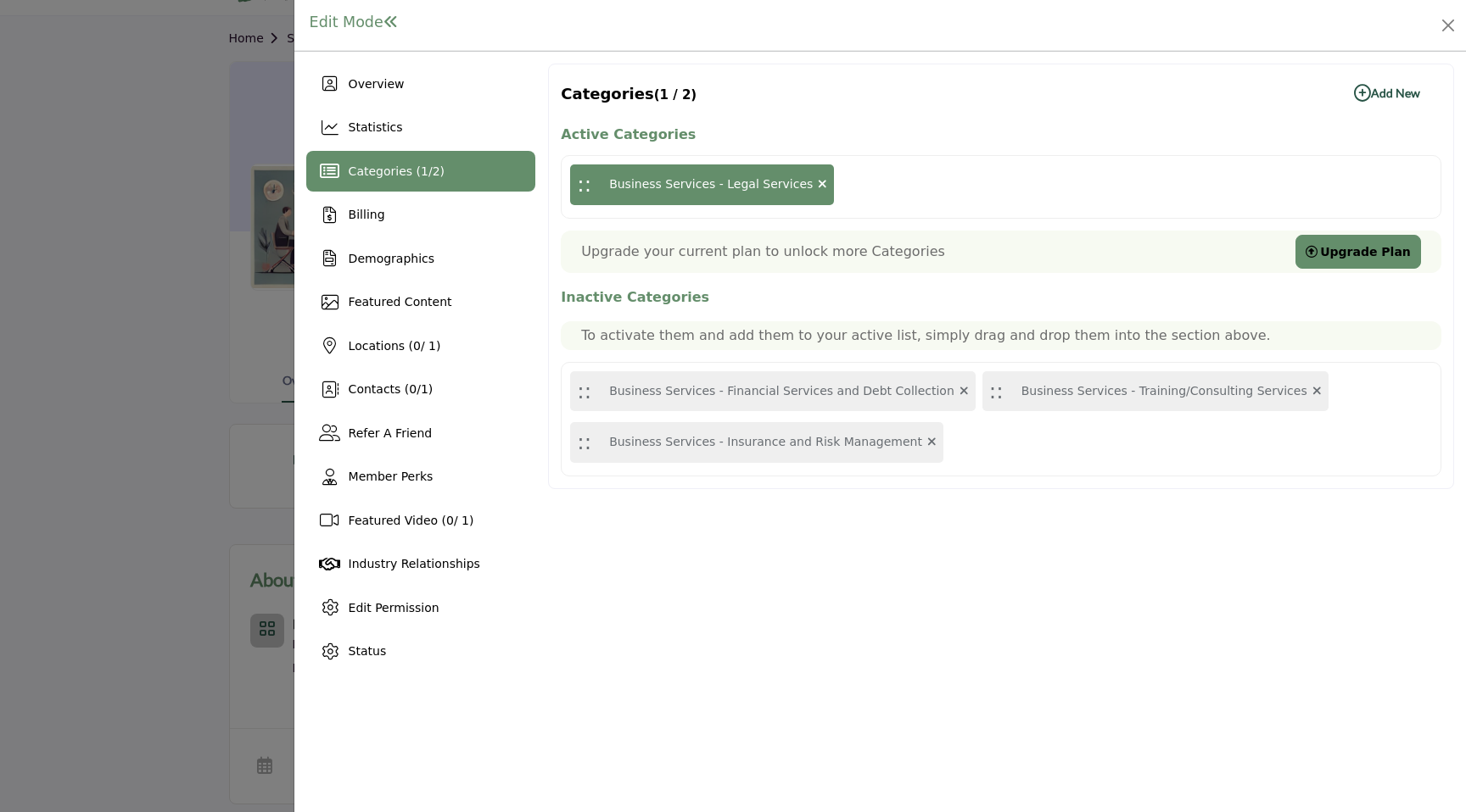
click at [1463, 20] on div "Edit Mode" at bounding box center [880, 25] width 1171 height 51
click at [1452, 20] on button "Close" at bounding box center [1448, 25] width 24 height 24
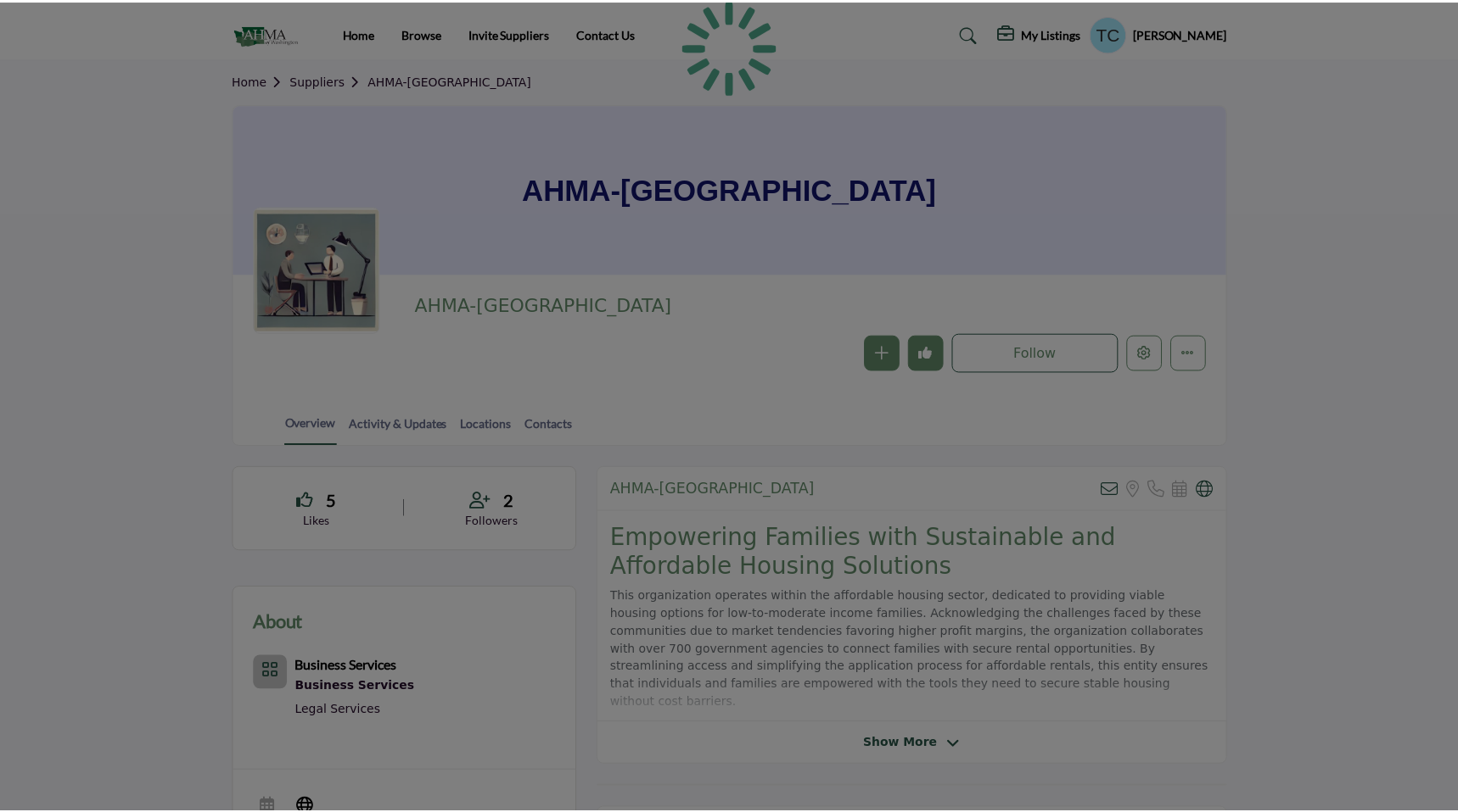
scroll to position [42, 0]
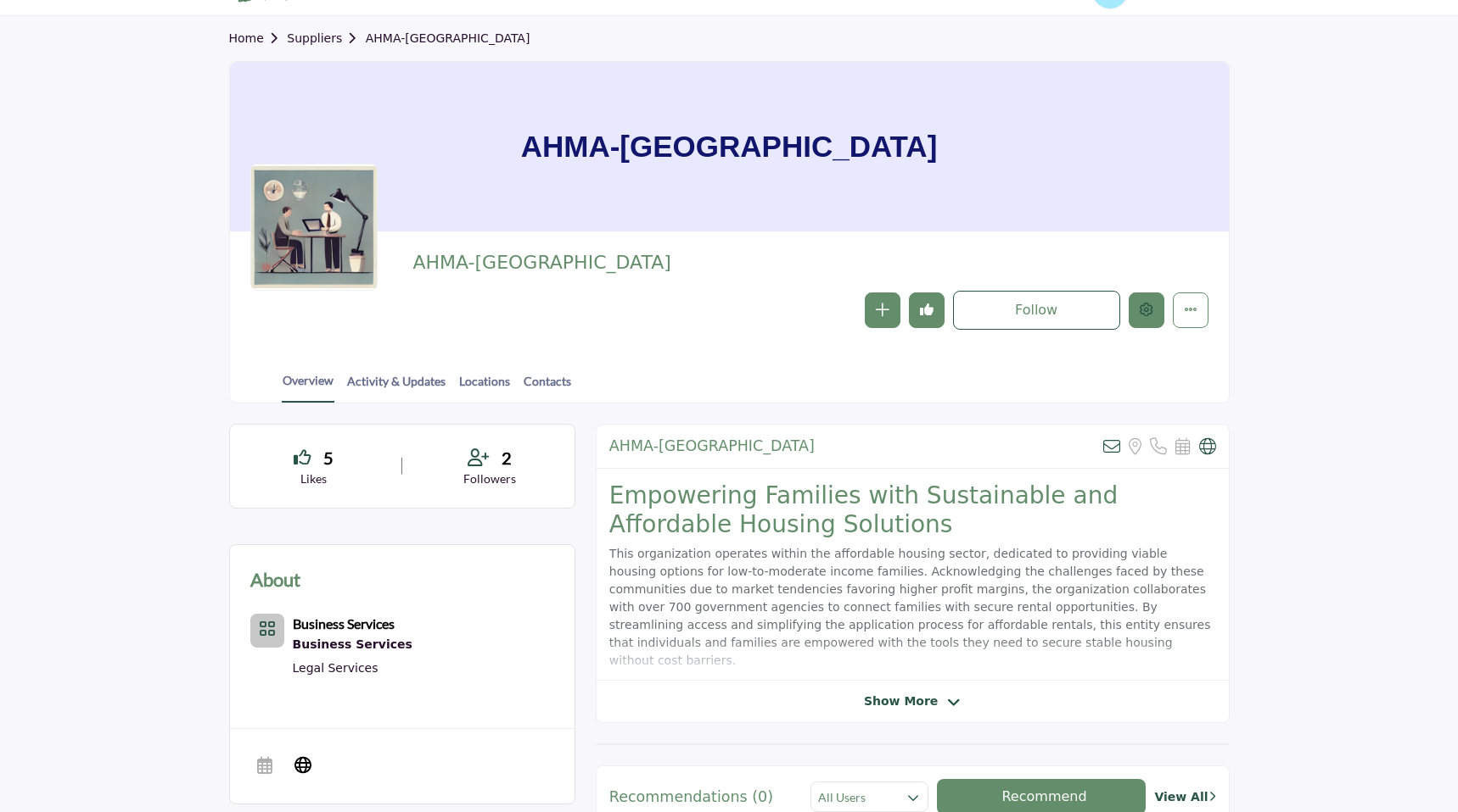
click at [1152, 302] on button "Edit company" at bounding box center [1146, 310] width 36 height 36
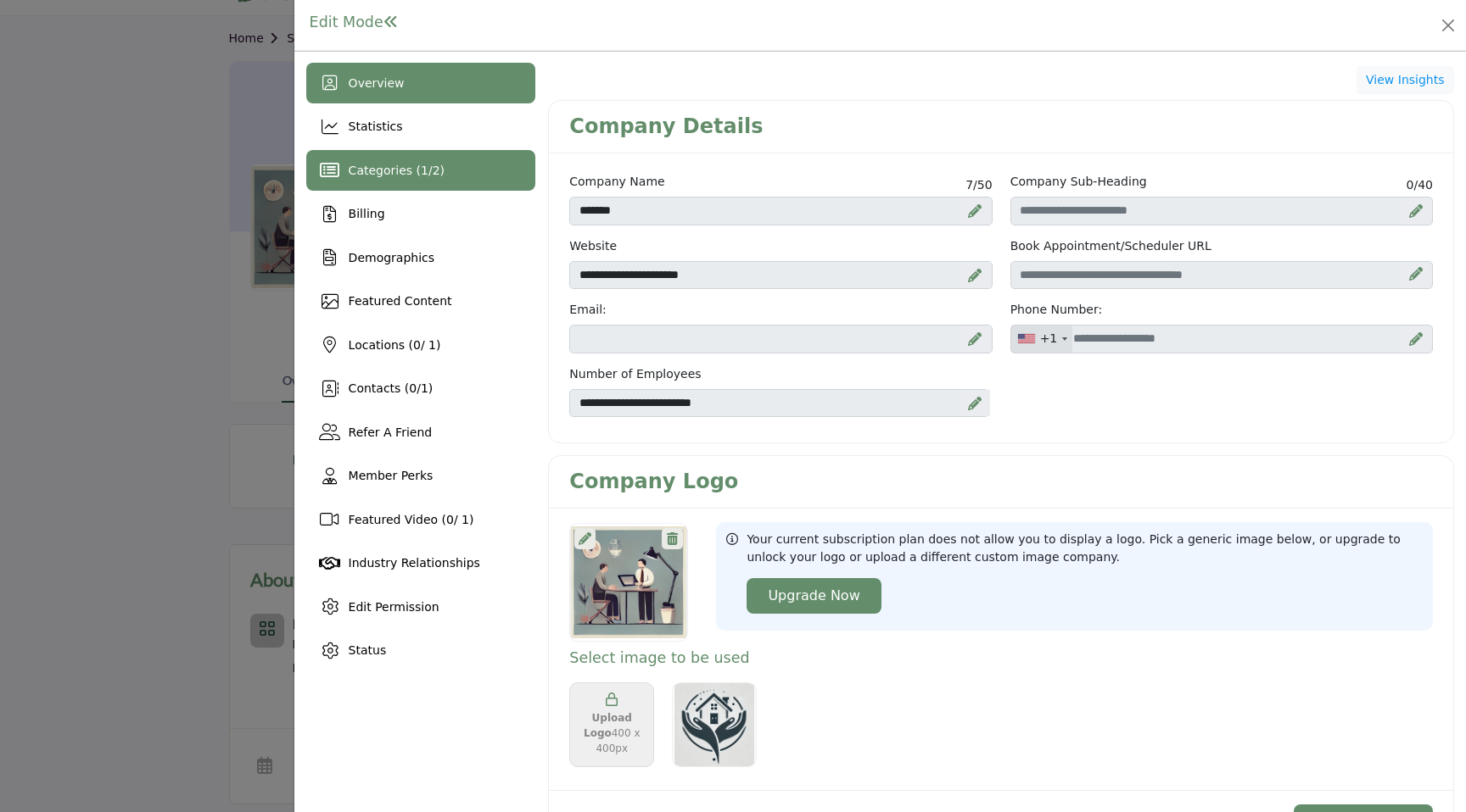
click at [464, 173] on div "Categories ( 1 / 2 )" at bounding box center [421, 171] width 230 height 41
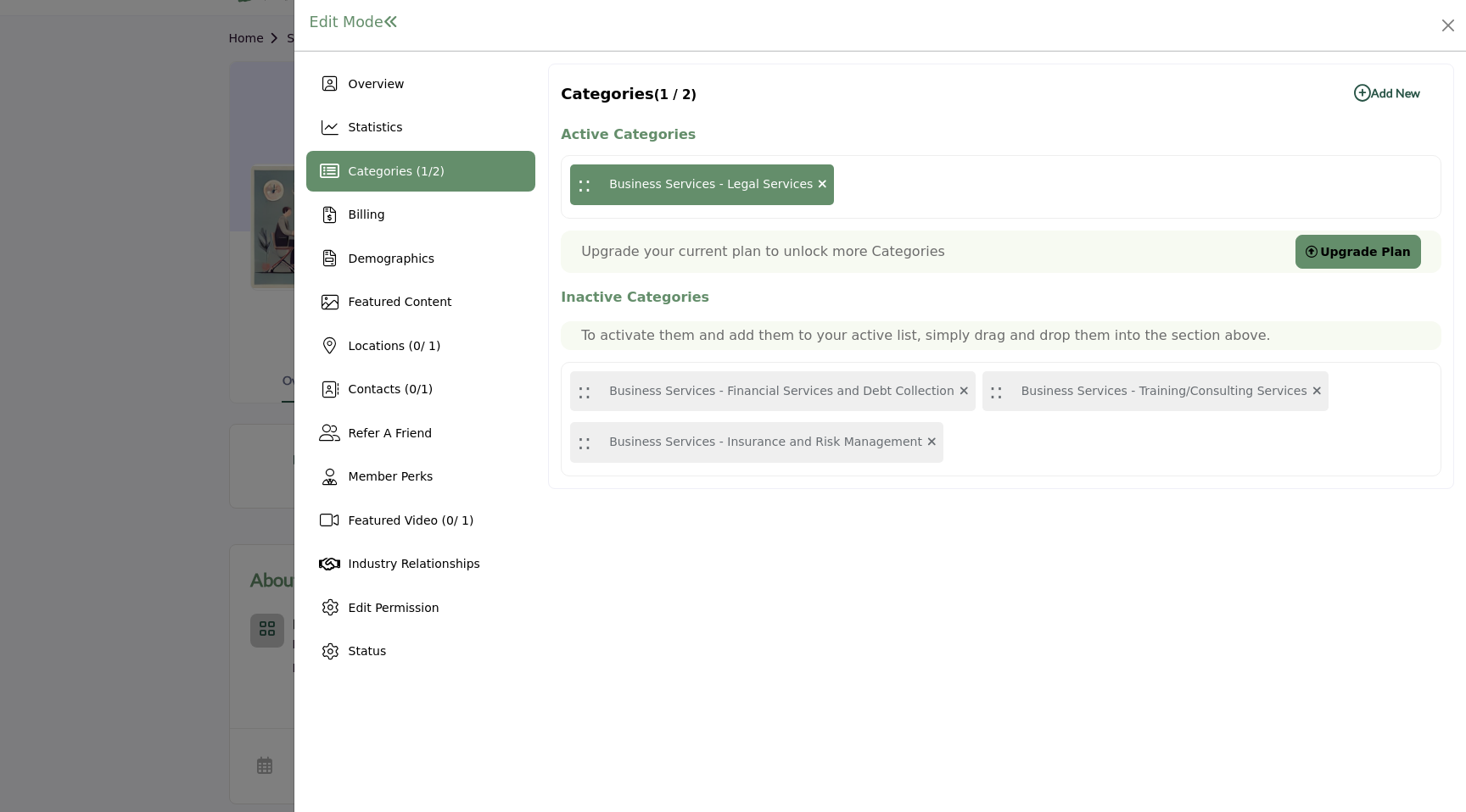
click at [1378, 94] on b "Add New Add New" at bounding box center [1386, 94] width 67 height 17
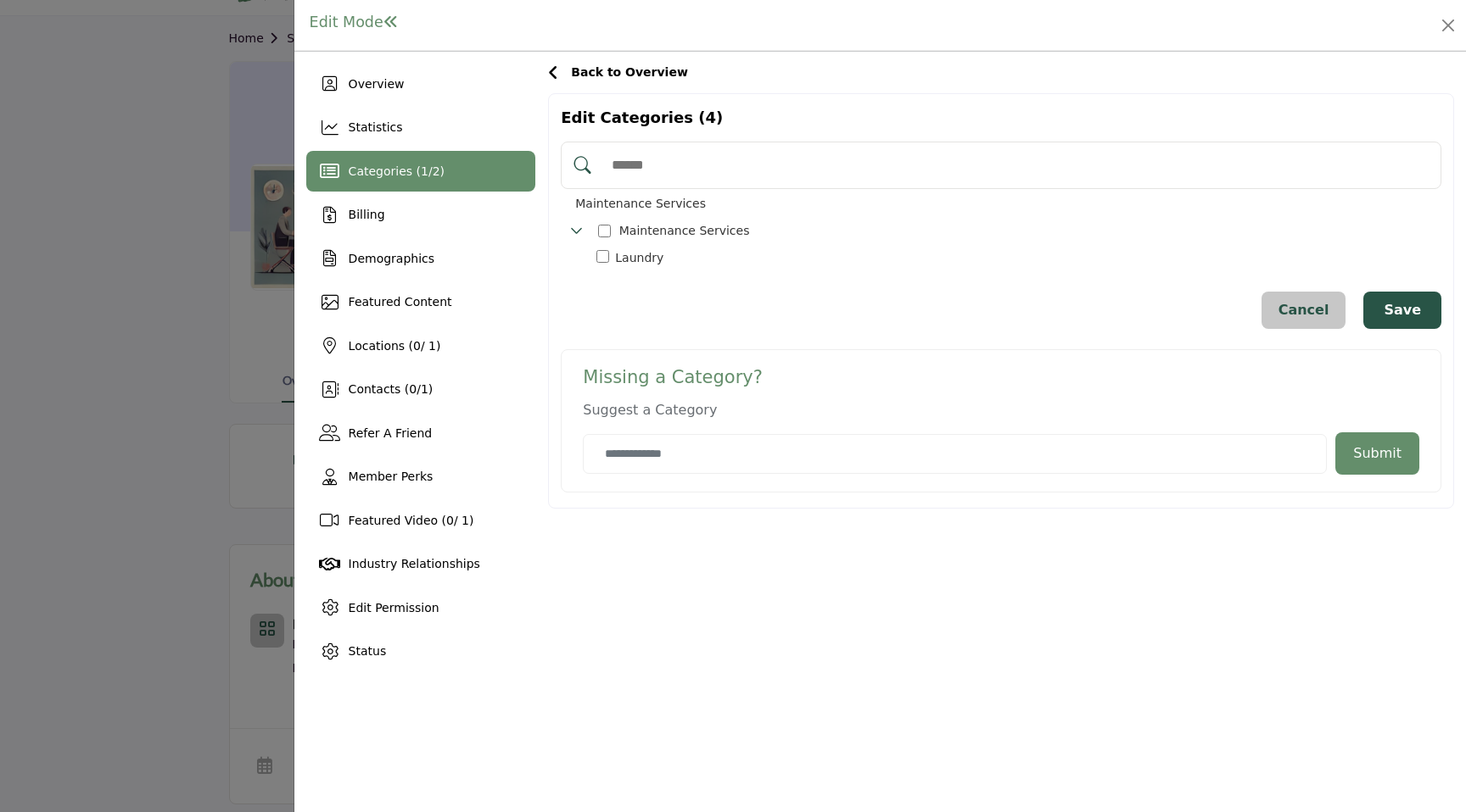
click at [580, 228] on icon "Toggle Category" at bounding box center [577, 230] width 14 height 14
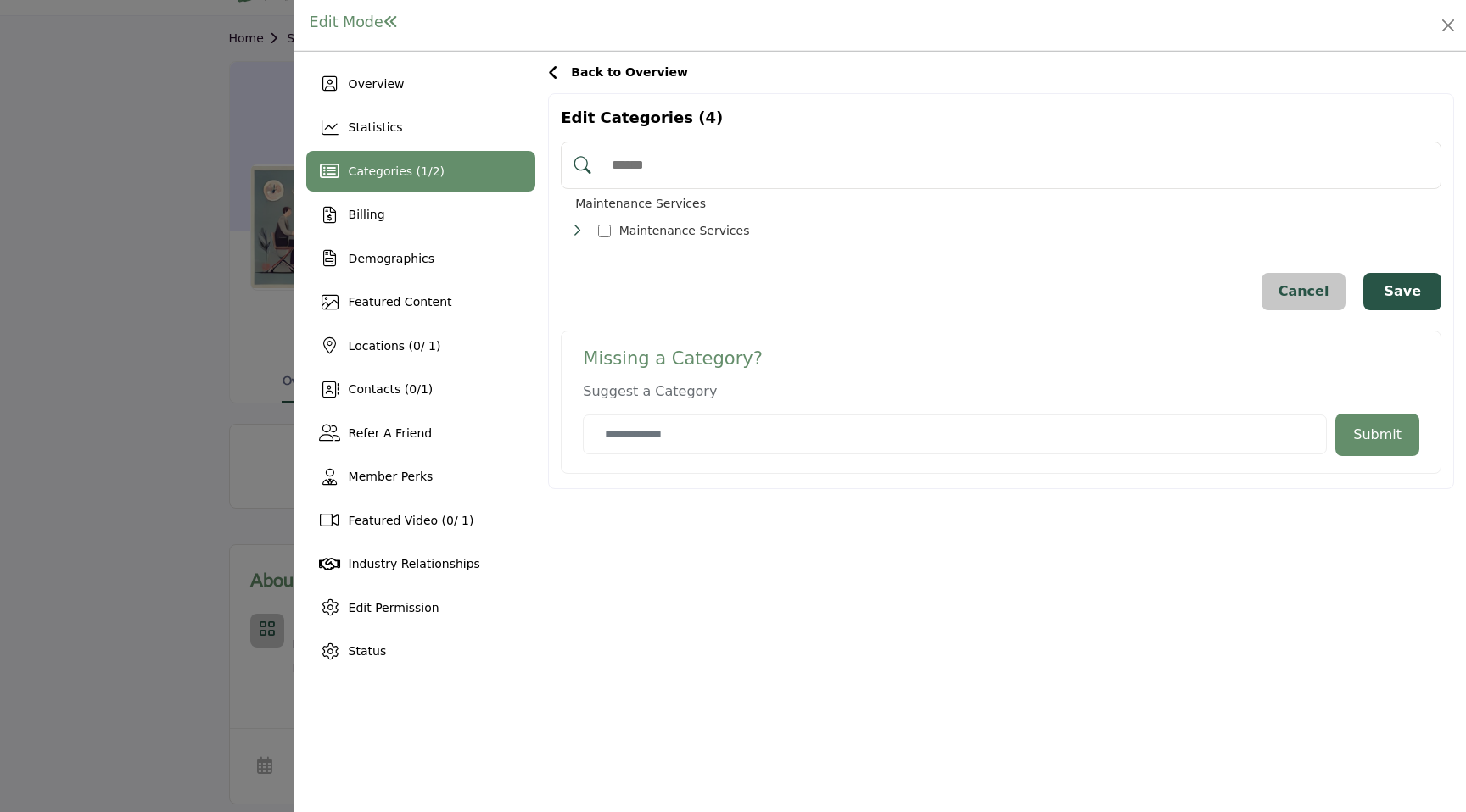
click at [580, 229] on icon "Toggle Category" at bounding box center [577, 230] width 14 height 14
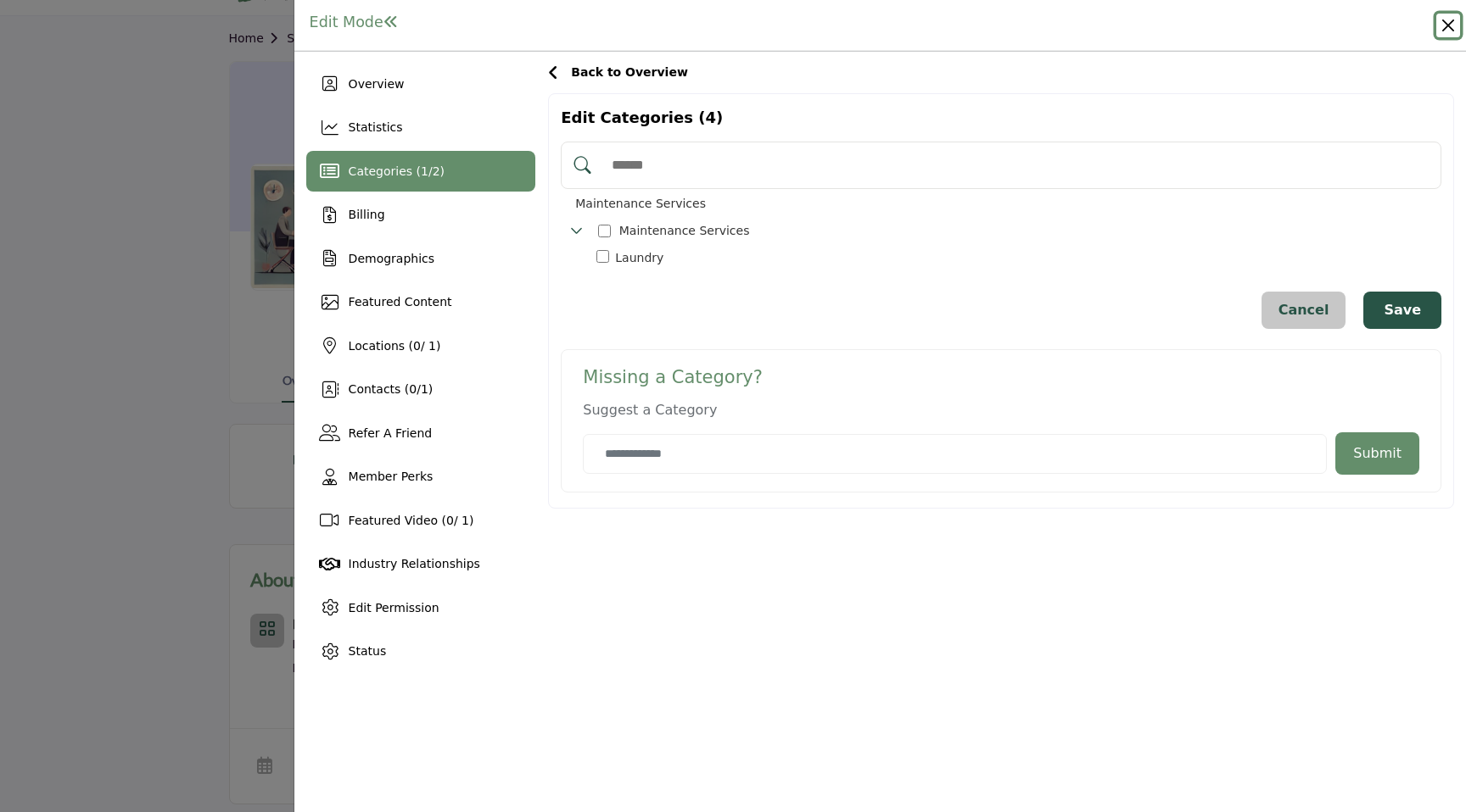
click at [1452, 31] on button "Close" at bounding box center [1448, 25] width 24 height 24
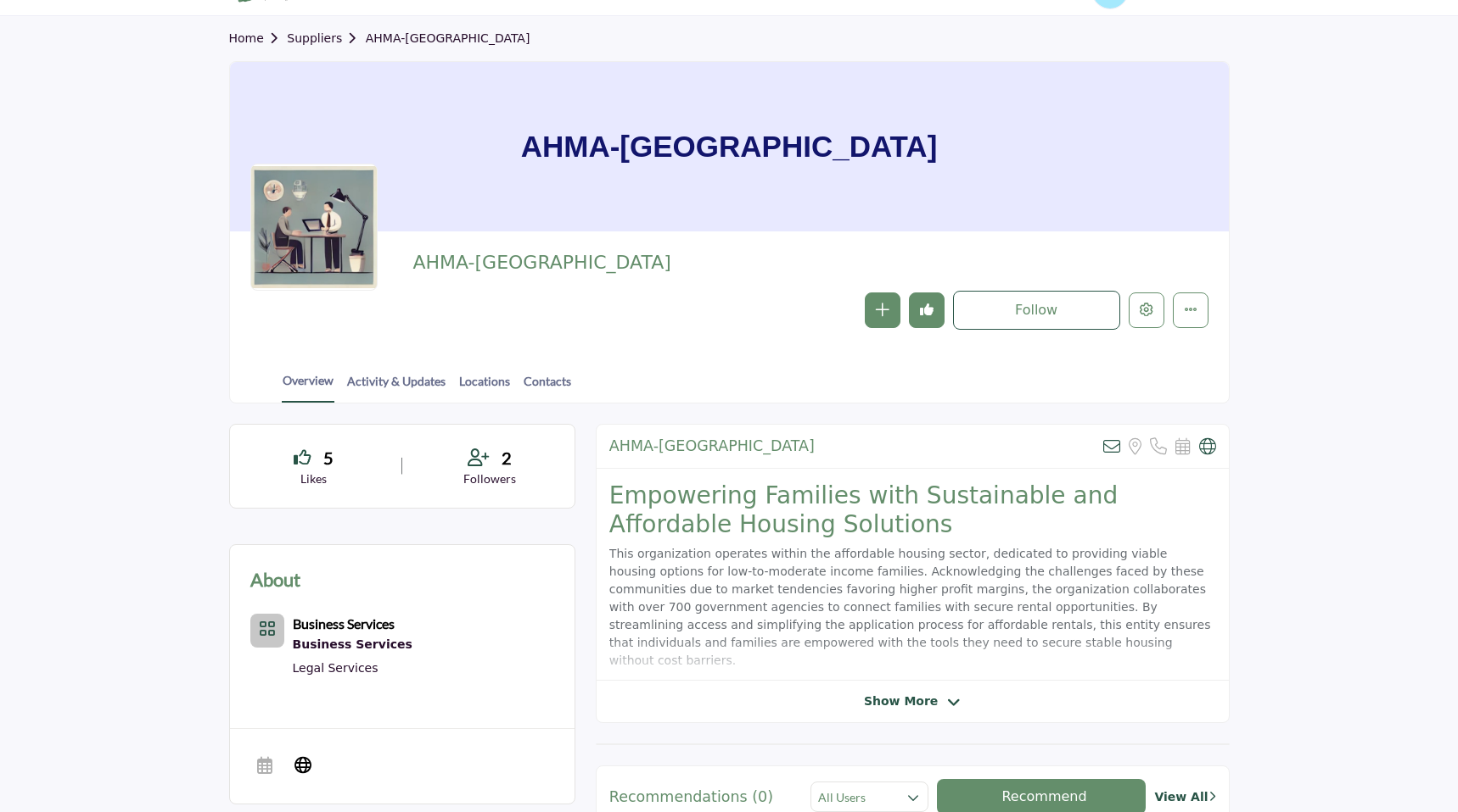
click at [325, 37] on link "Suppliers" at bounding box center [325, 39] width 78 height 14
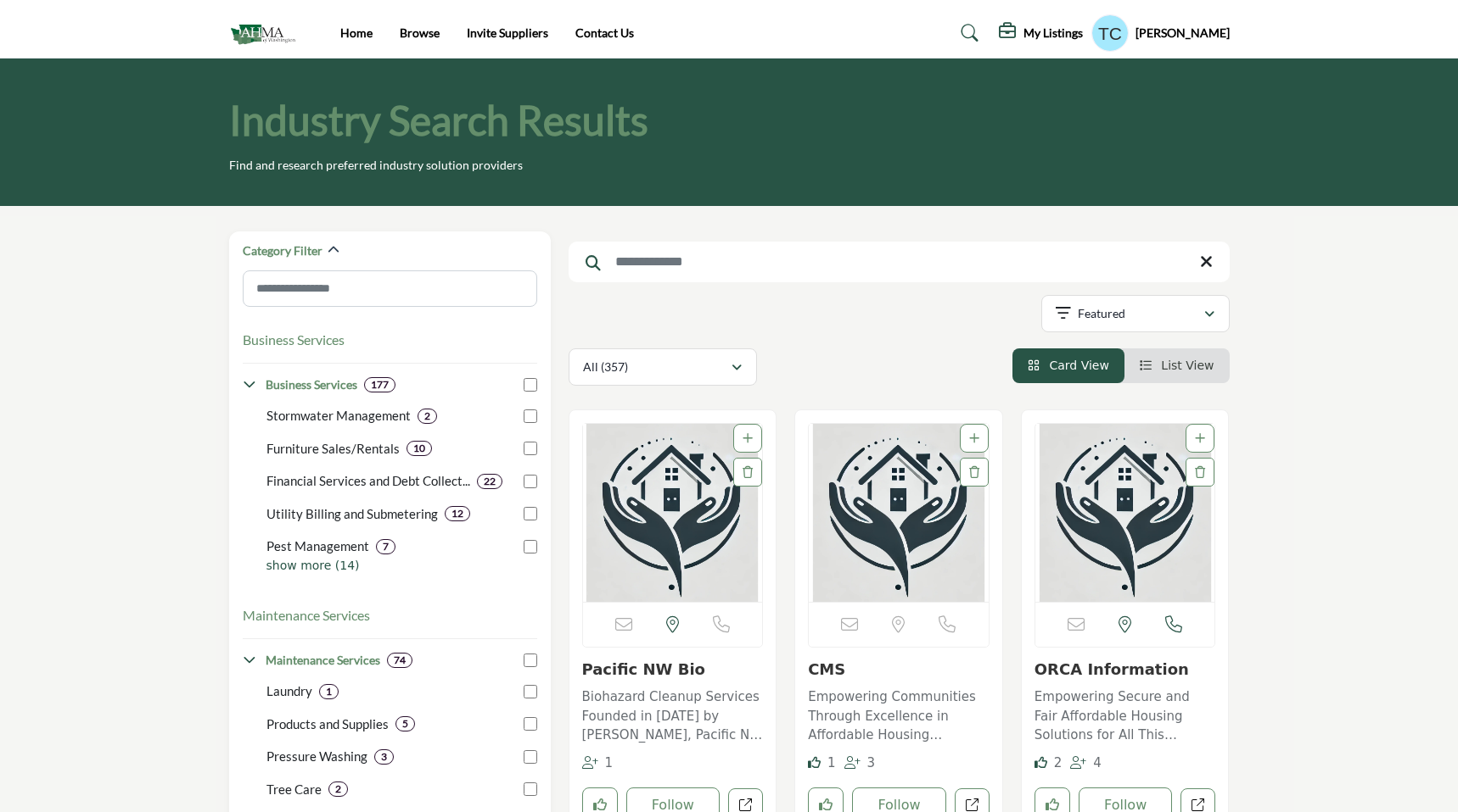
click at [672, 260] on input "Search Keyword" at bounding box center [898, 262] width 661 height 41
type input "****"
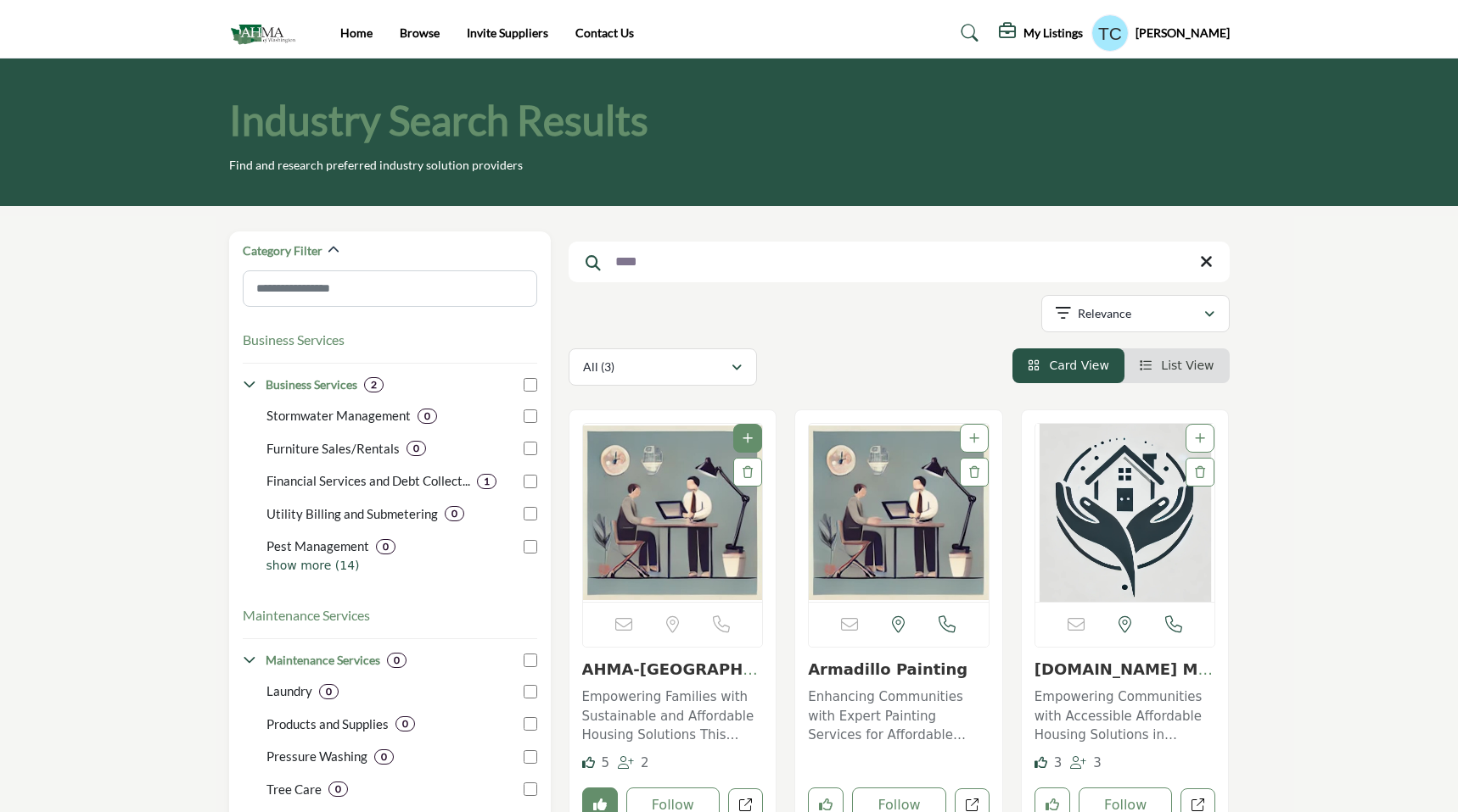
click at [678, 517] on img "Open Listing in new tab" at bounding box center [673, 513] width 179 height 178
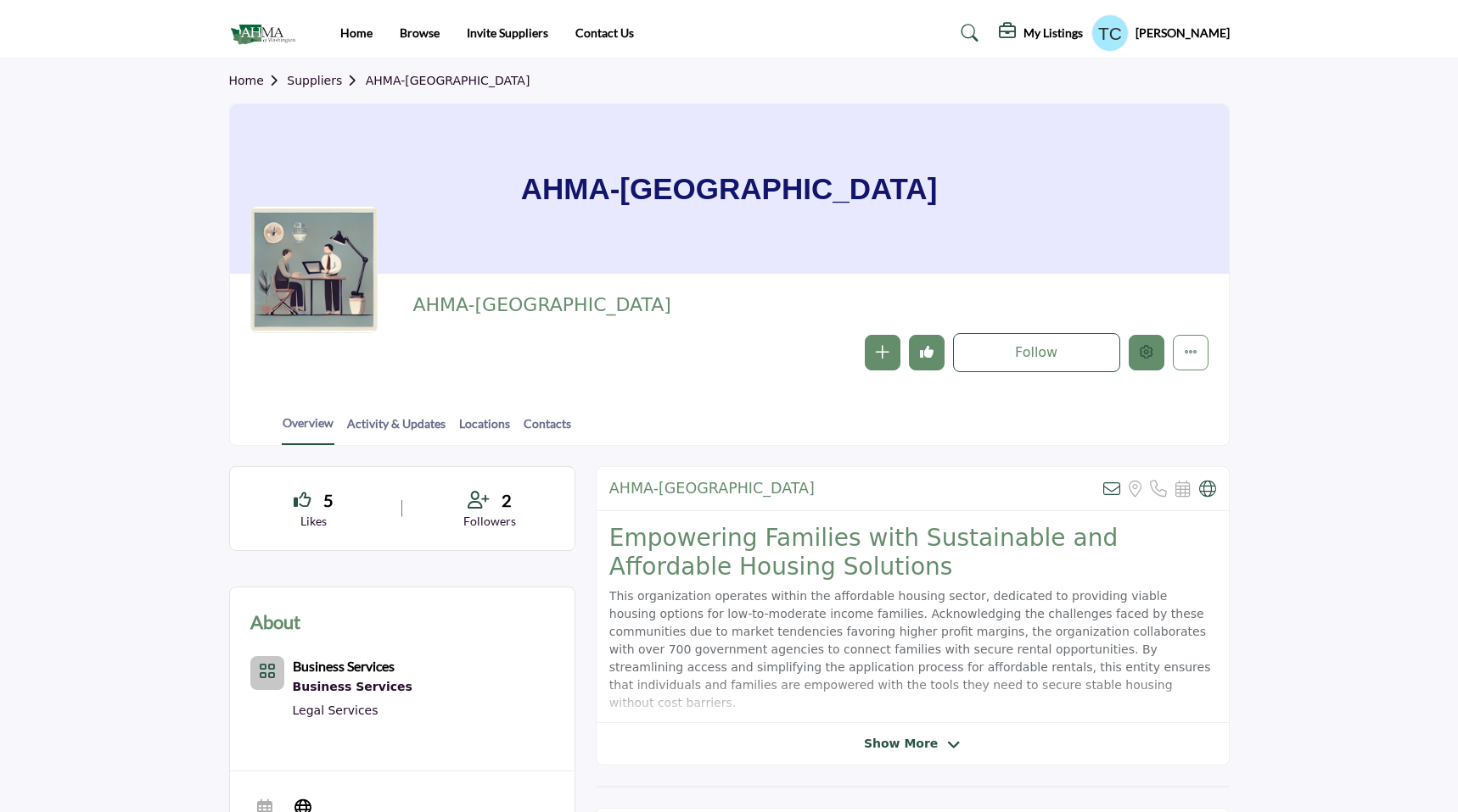
click at [1137, 351] on button "Edit company" at bounding box center [1146, 352] width 36 height 36
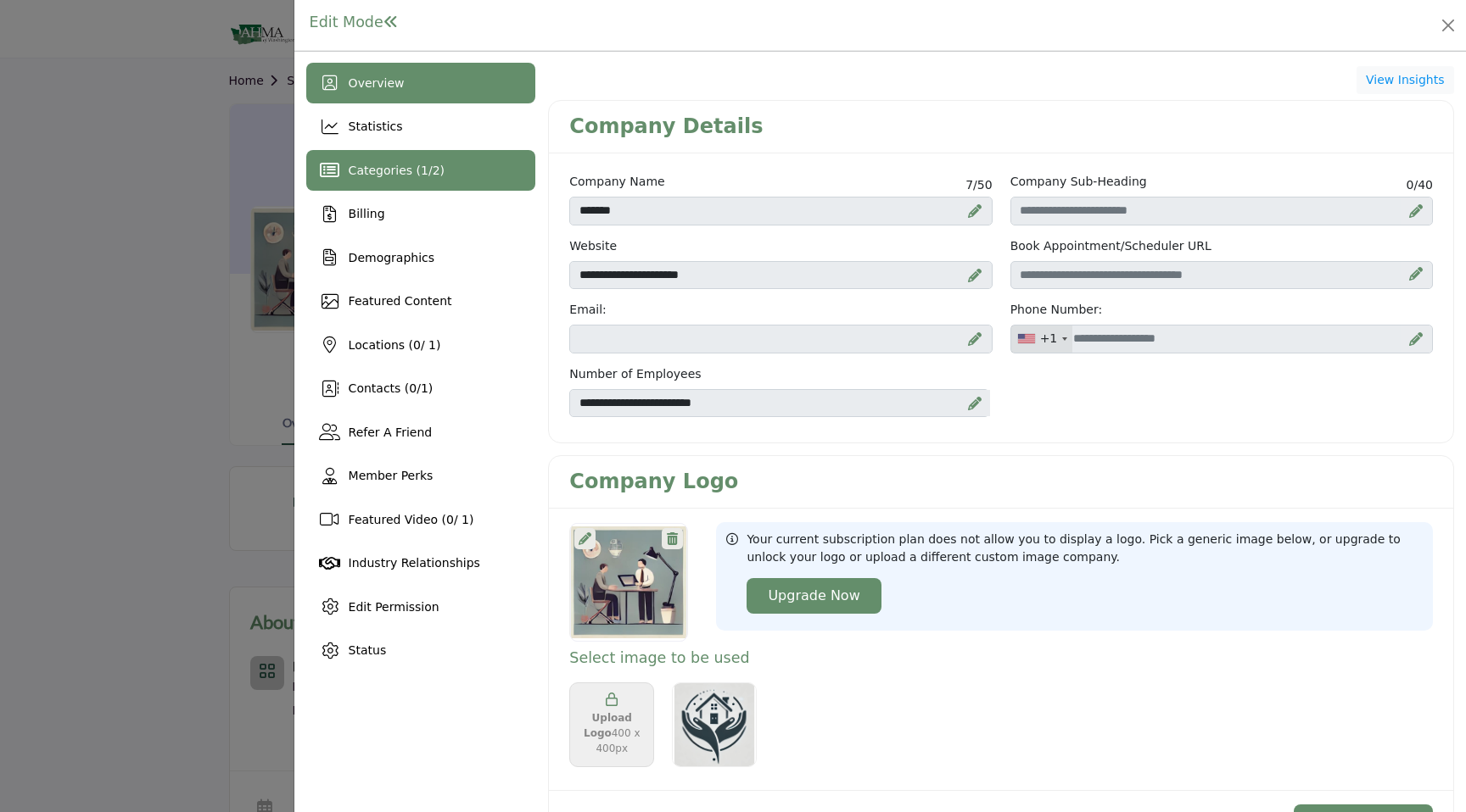
click at [428, 157] on div "Categories ( 1 / 2 )" at bounding box center [421, 171] width 230 height 41
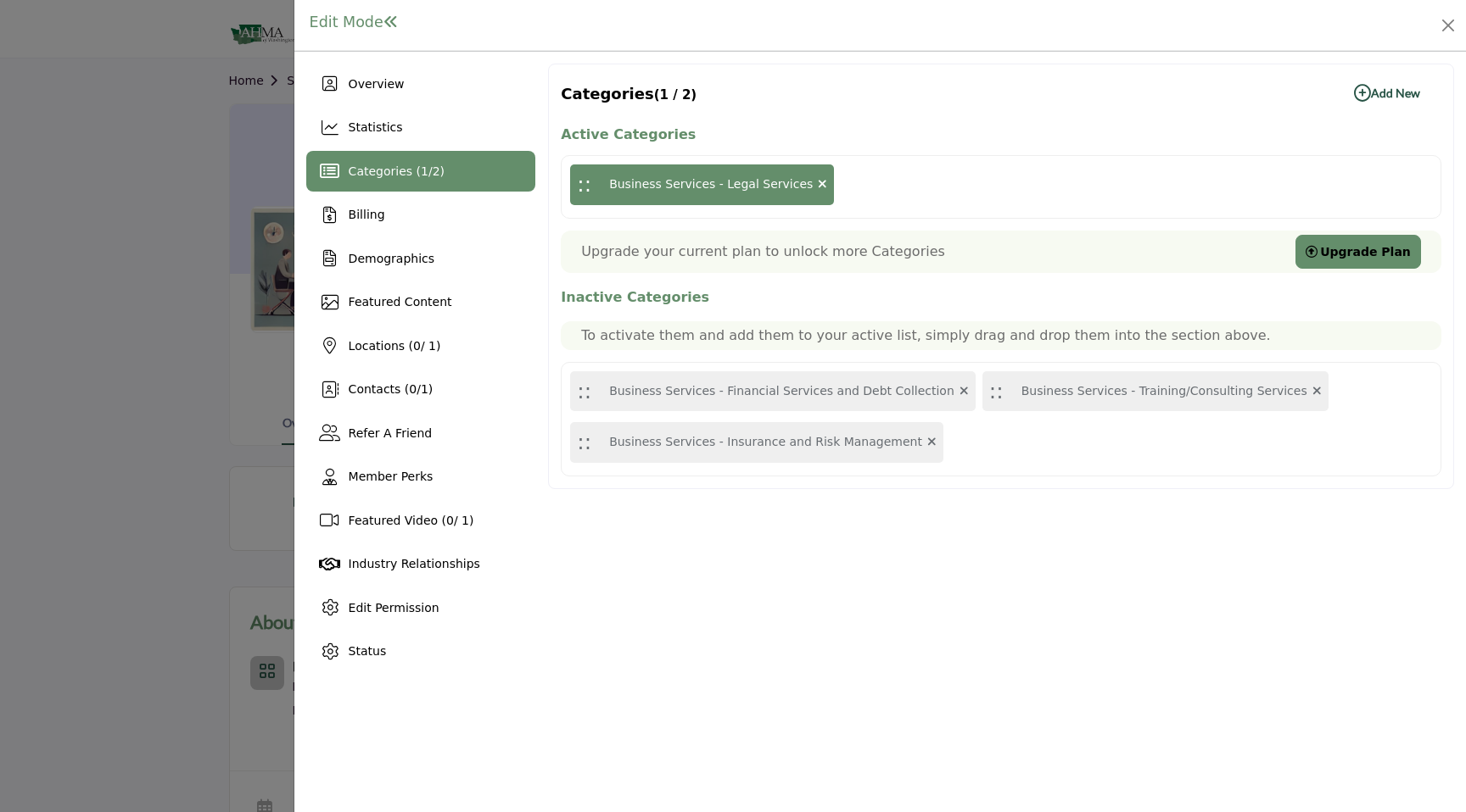
click at [1348, 99] on button "Add New Add New" at bounding box center [1386, 93] width 109 height 34
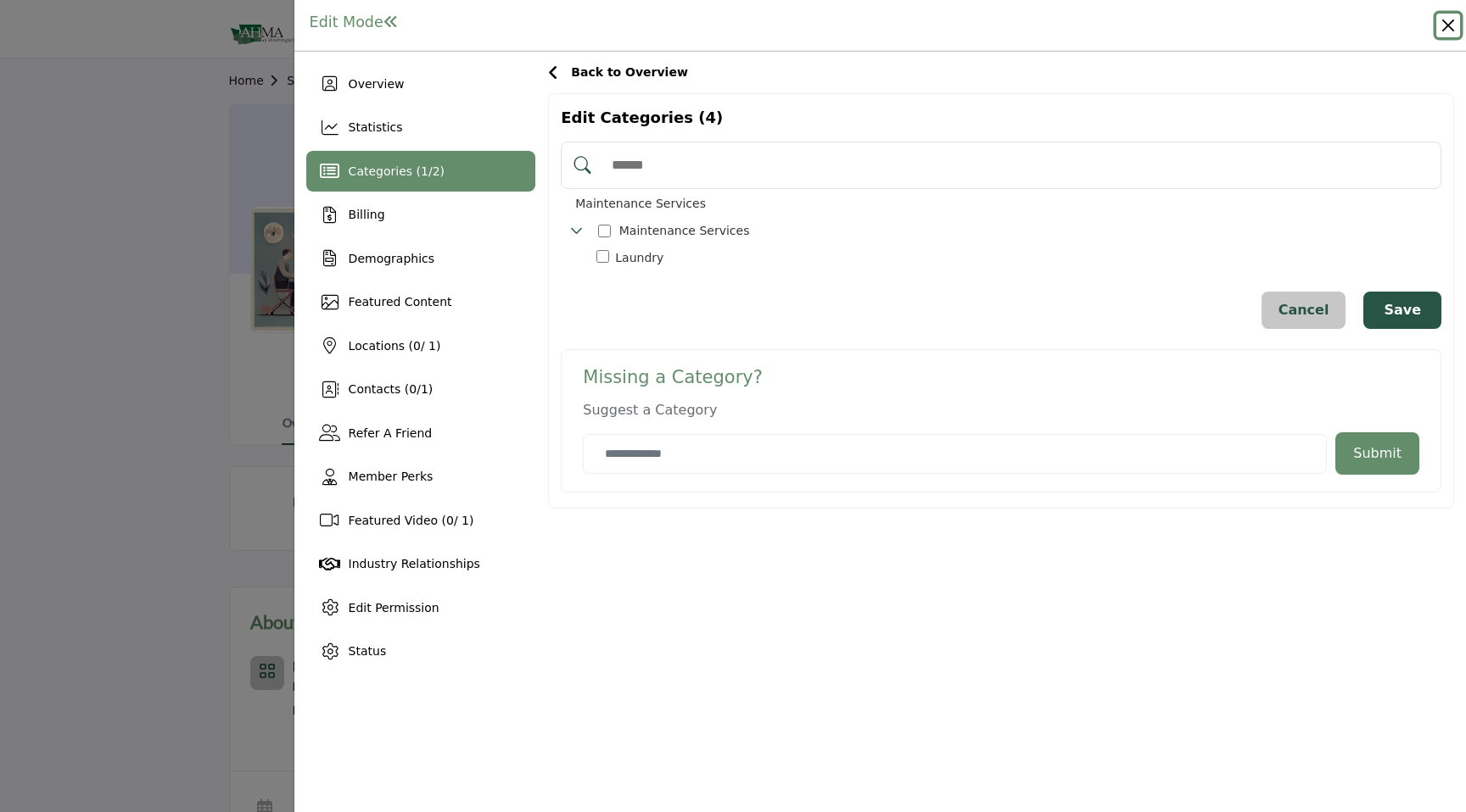
click at [1455, 20] on button "Close" at bounding box center [1448, 25] width 24 height 24
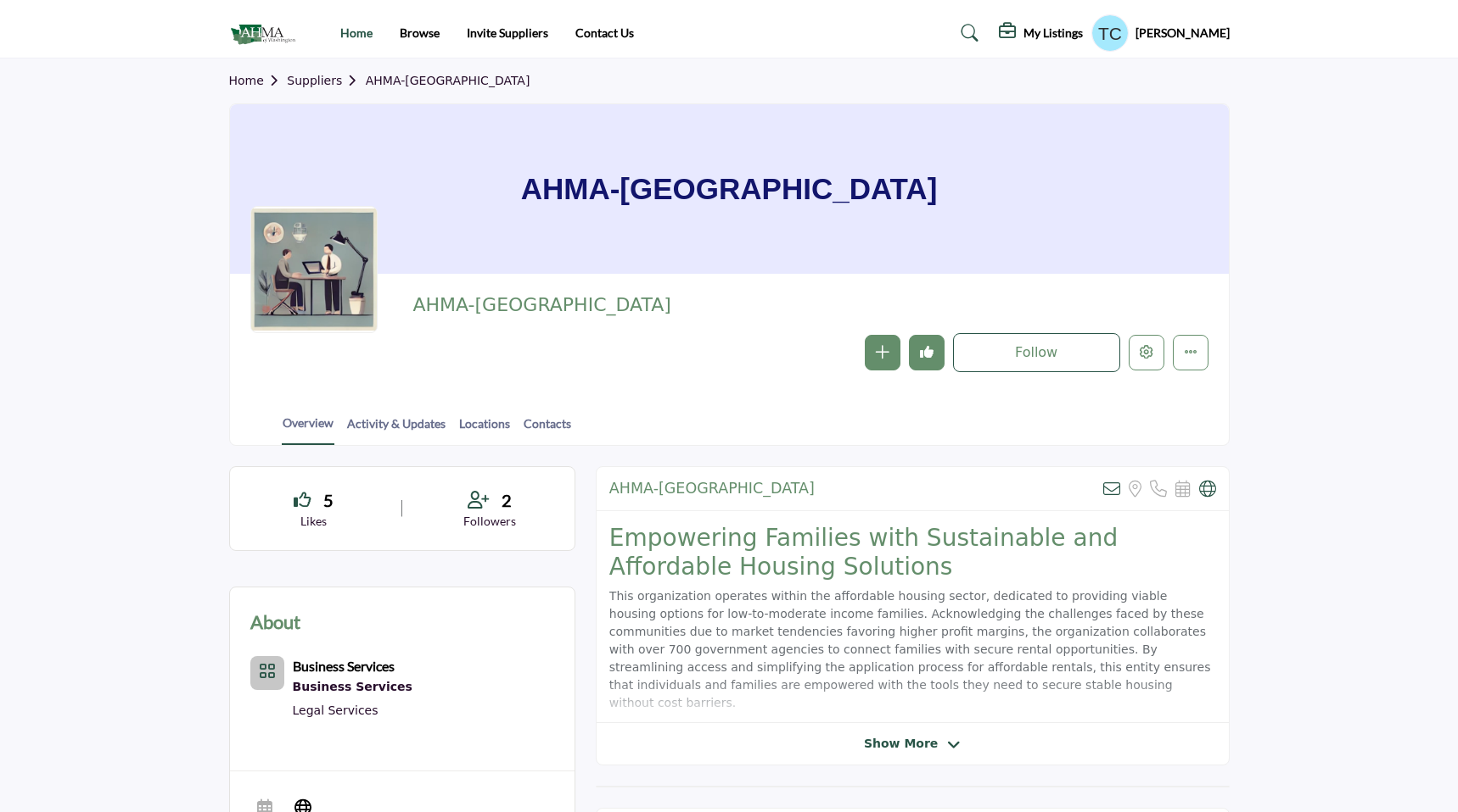
click at [356, 39] on link "Home" at bounding box center [356, 32] width 32 height 14
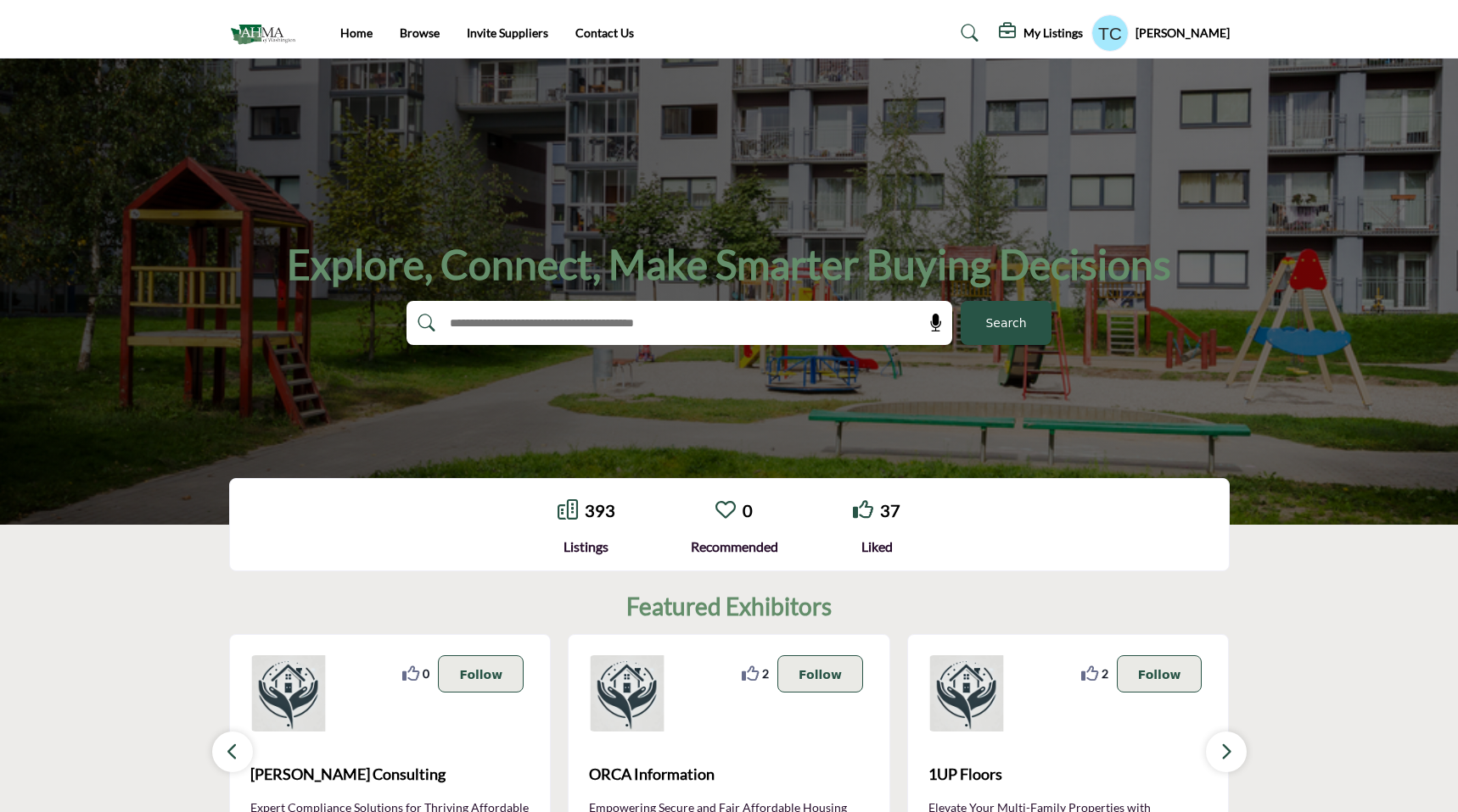
drag, startPoint x: 288, startPoint y: 259, endPoint x: 1117, endPoint y: 297, distance: 829.9
click at [1117, 297] on div "Explore, Connect, Make Smarter Buying Decisions Search" at bounding box center [729, 291] width 1001 height 107
click at [1089, 215] on div "Explore, Connect, Make Smarter Buying Decisions Search" at bounding box center [729, 292] width 1458 height 467
click at [1013, 263] on h1 "Explore, Connect, Make Smarter Buying Decisions" at bounding box center [729, 264] width 884 height 53
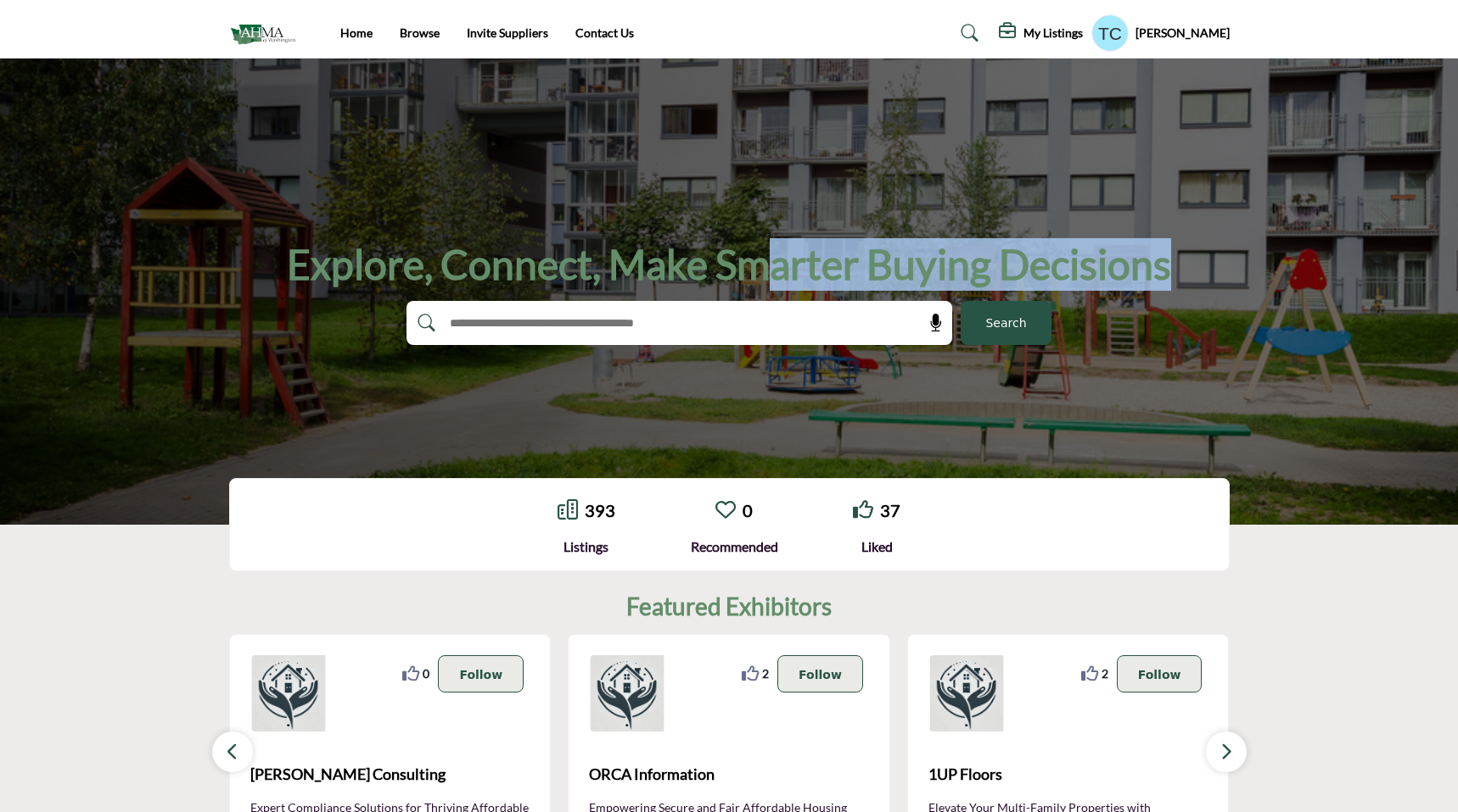
click at [1013, 263] on h1 "Explore, Connect, Make Smarter Buying Decisions" at bounding box center [729, 264] width 884 height 53
click at [1178, 271] on div "Explore, Connect, Make Smarter Buying Decisions Search" at bounding box center [729, 291] width 1001 height 107
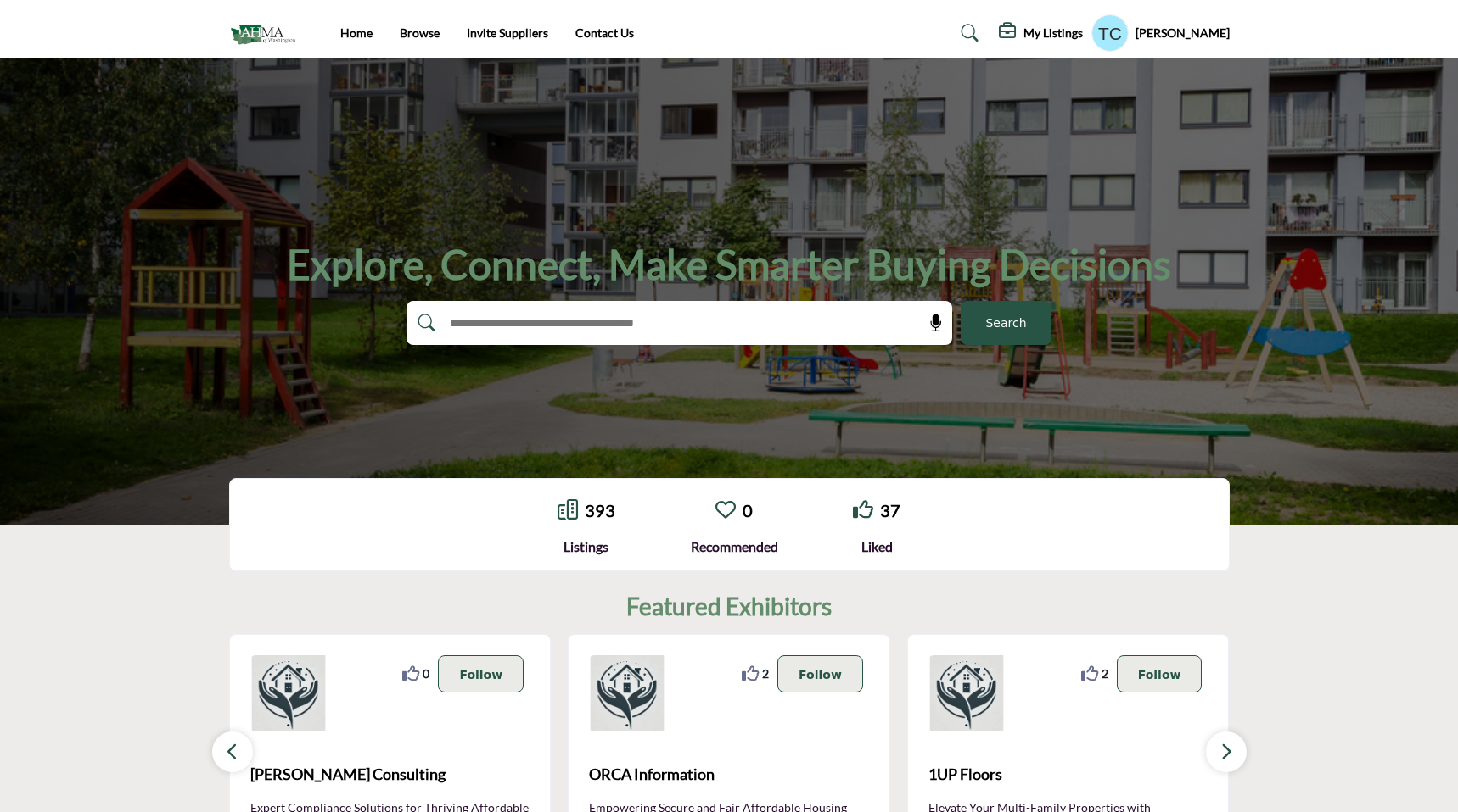
drag, startPoint x: 1171, startPoint y: 269, endPoint x: 261, endPoint y: 269, distance: 910.0
click at [261, 269] on div "Explore, Connect, Make Smarter Buying Decisions Search" at bounding box center [729, 291] width 1001 height 107
click at [377, 145] on div "Explore, Connect, Make Smarter Buying Decisions Search" at bounding box center [729, 292] width 1458 height 467
